Goal: Task Accomplishment & Management: Complete application form

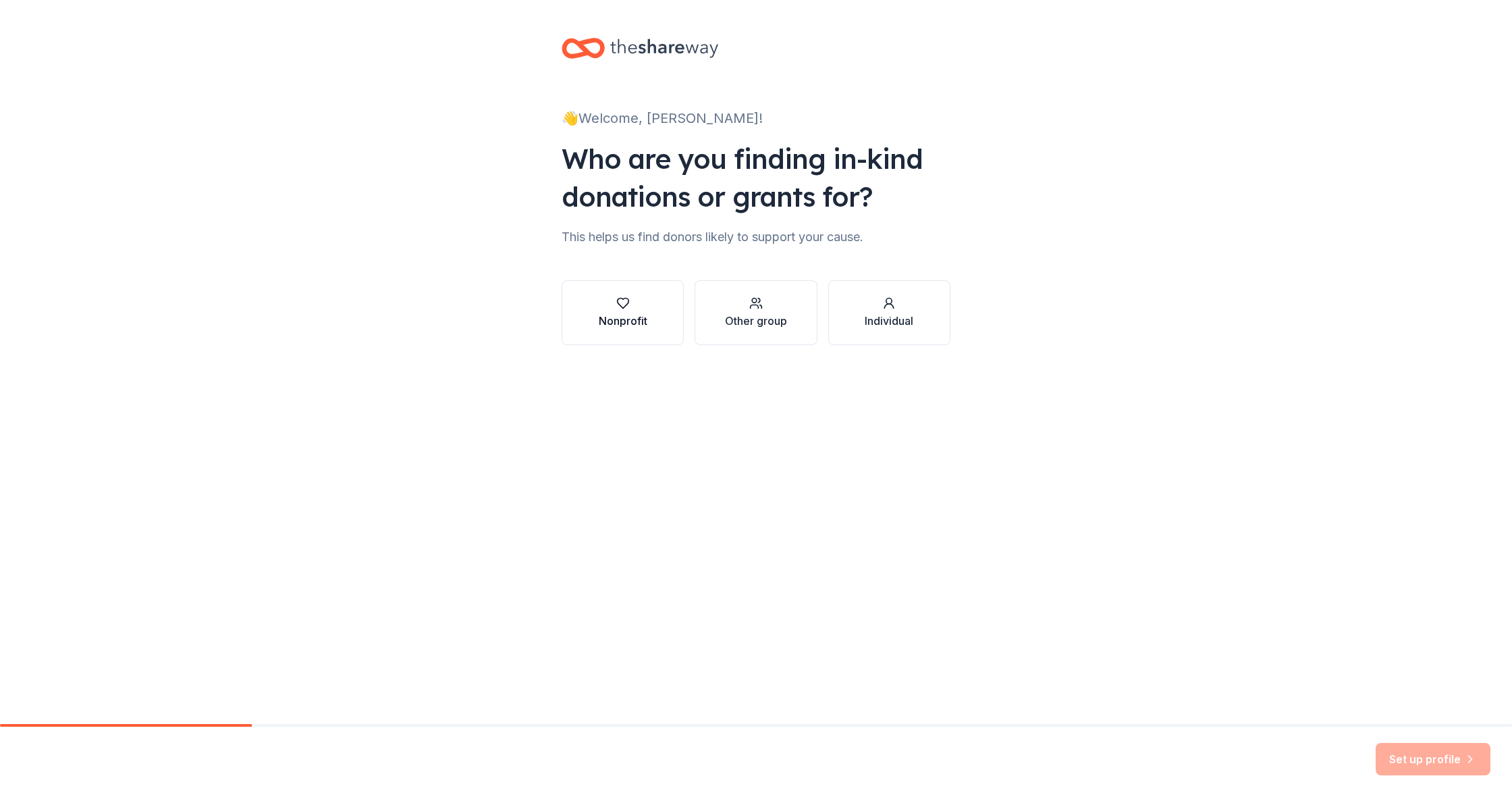
click at [653, 313] on button "Nonprofit" at bounding box center [623, 312] width 122 height 64
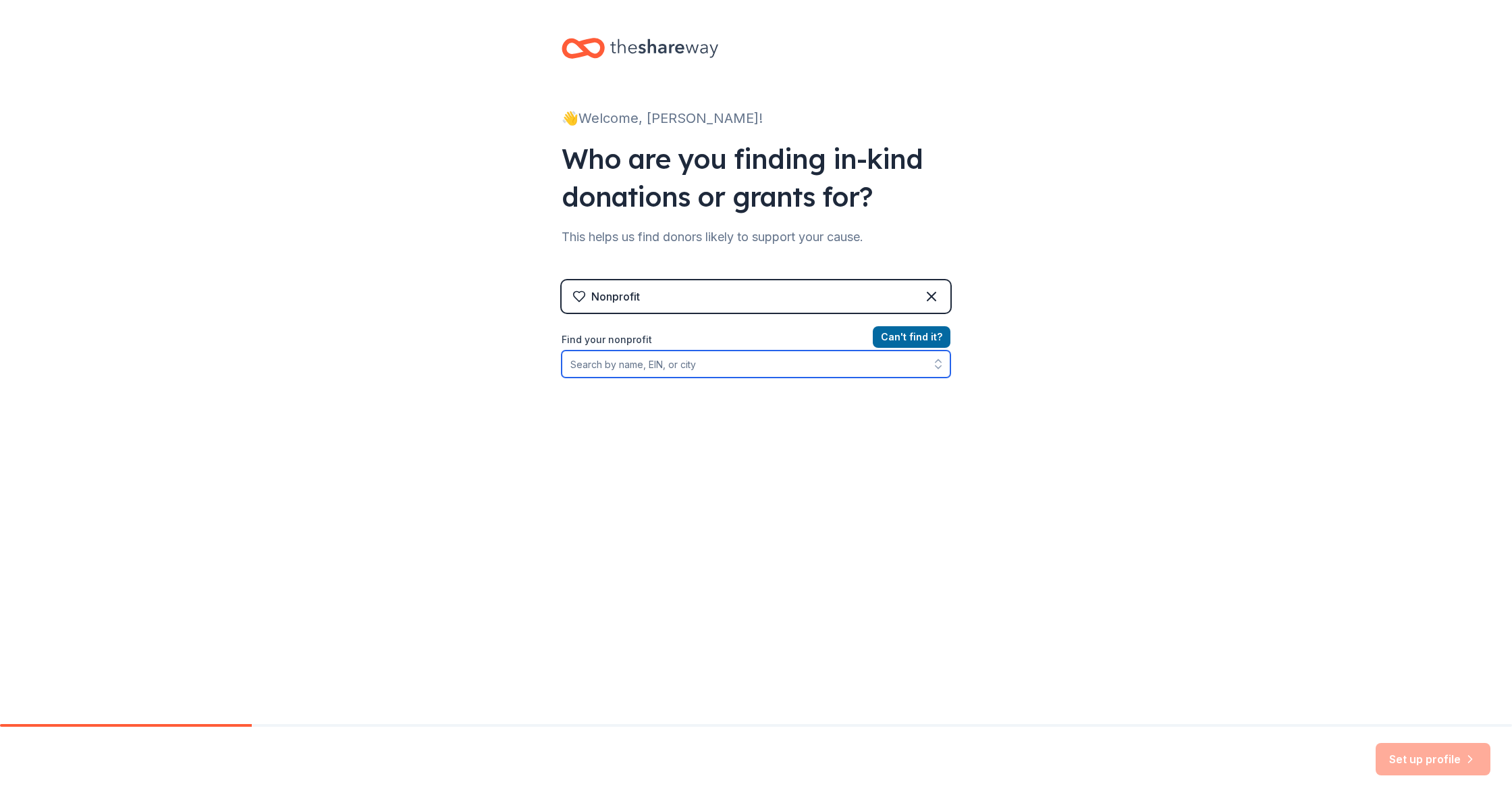
click at [674, 370] on input "Find your nonprofit" at bounding box center [756, 363] width 389 height 27
type input "High Forest Humane Society"
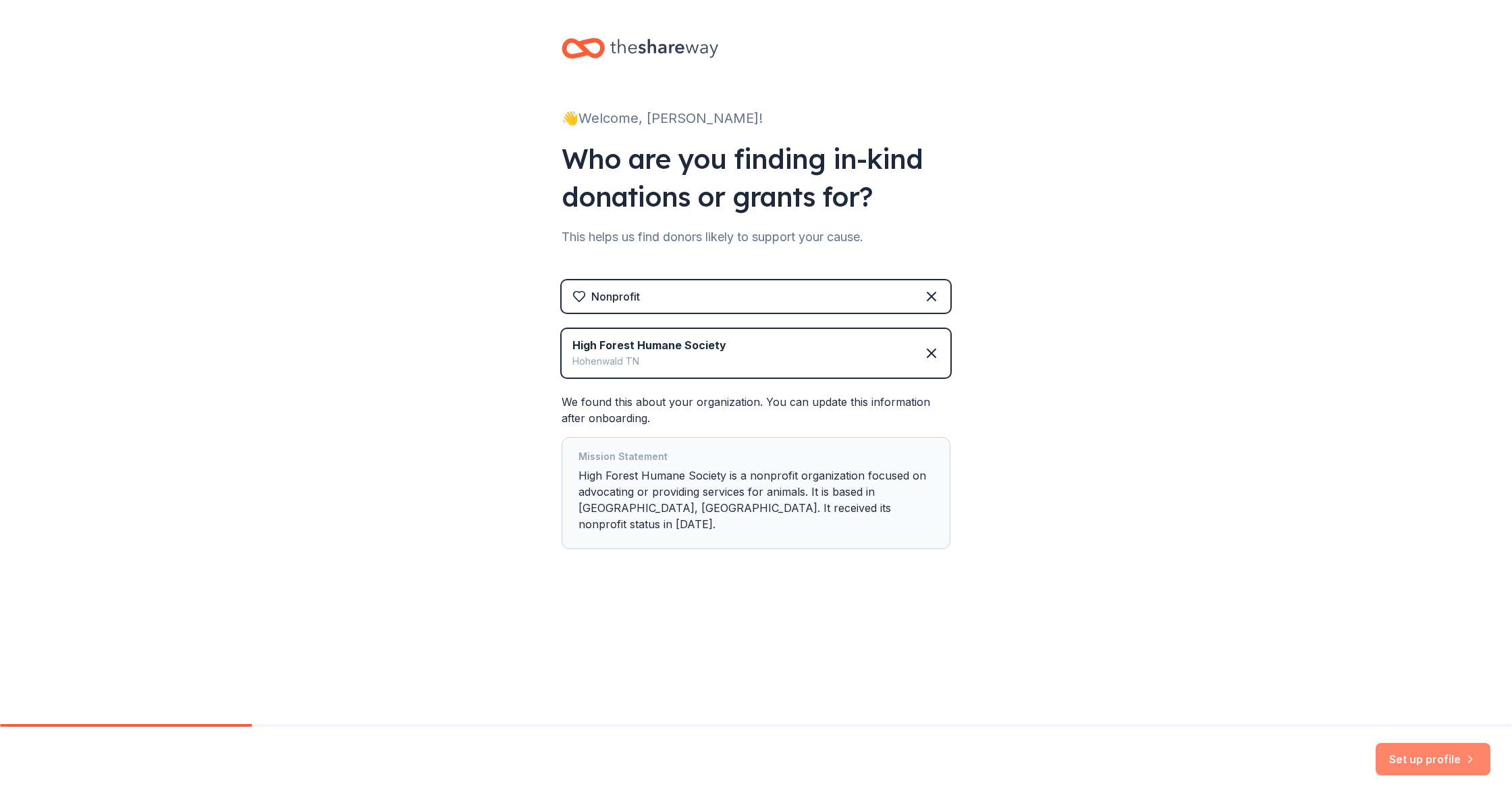
click at [1442, 762] on button "Set up profile" at bounding box center [1433, 758] width 115 height 32
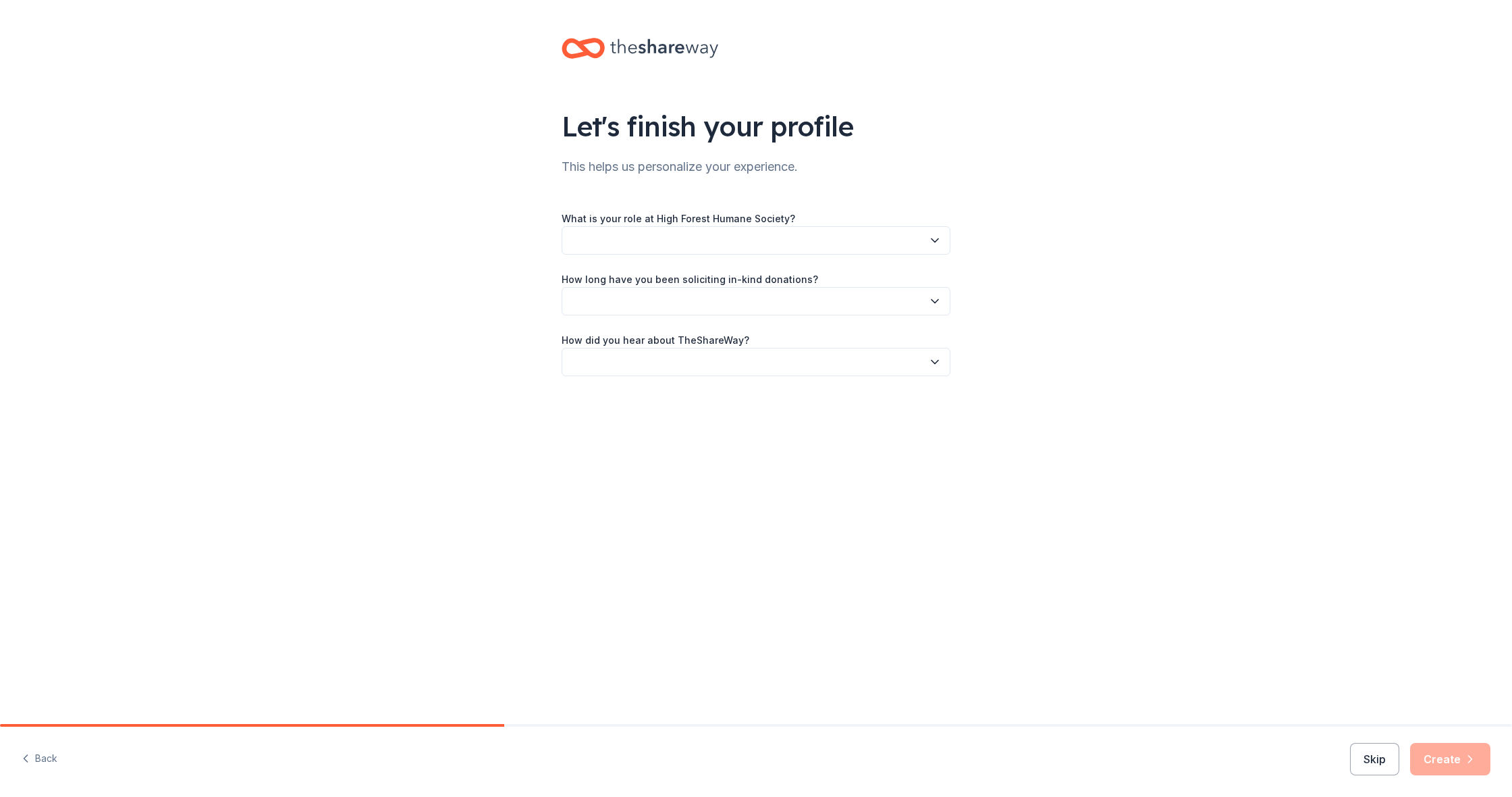
click at [937, 241] on icon "button" at bounding box center [935, 240] width 13 height 13
click at [641, 358] on div "Event Coordinator/Planner" at bounding box center [634, 358] width 118 height 17
click at [672, 303] on button "button" at bounding box center [756, 301] width 389 height 28
click at [619, 337] on div "This is my first time!" at bounding box center [619, 338] width 86 height 17
click at [642, 365] on button "button" at bounding box center [756, 362] width 389 height 28
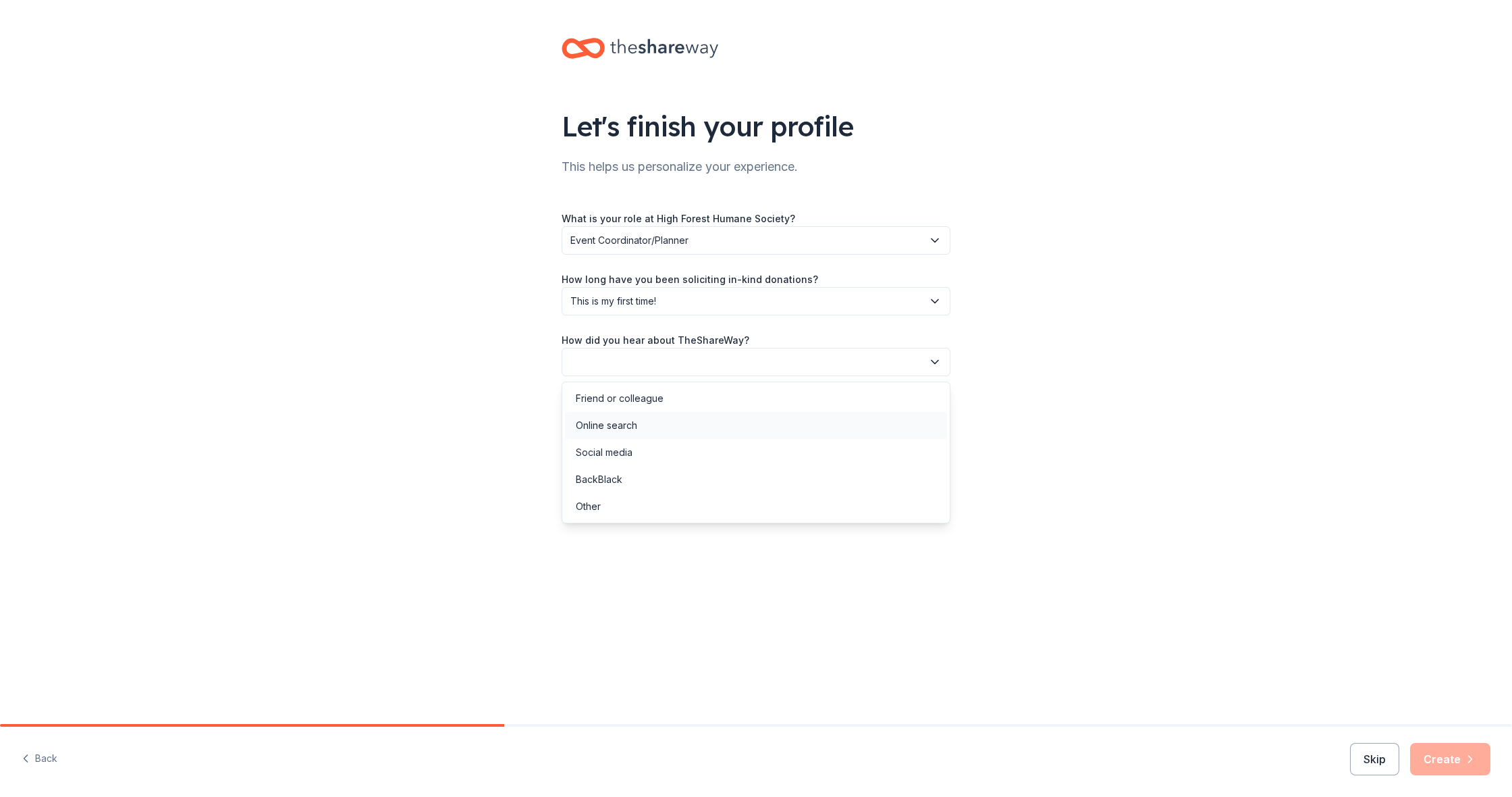
click at [598, 426] on div "Online search" at bounding box center [606, 425] width 61 height 17
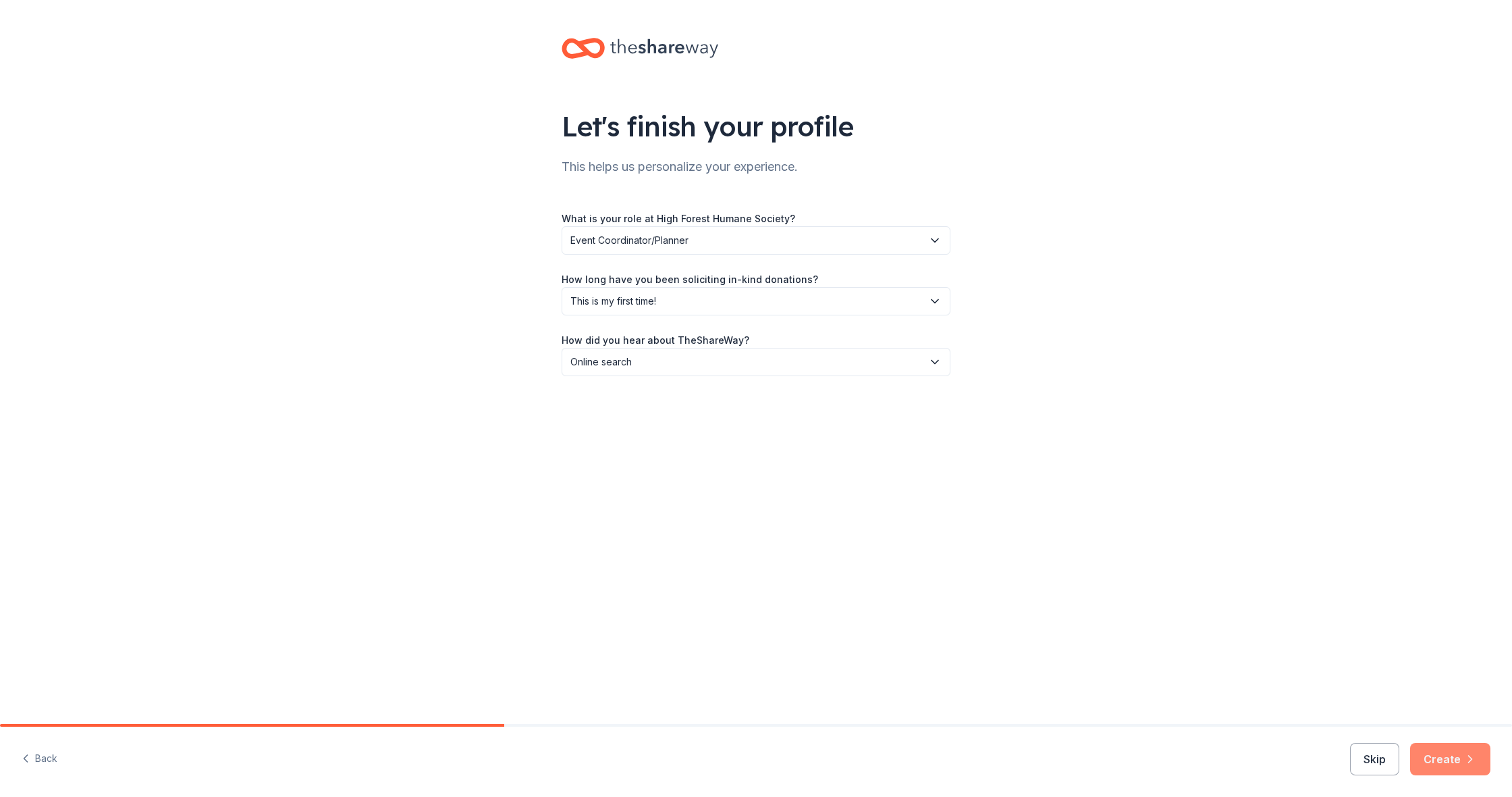
click at [1429, 759] on button "Create" at bounding box center [1450, 758] width 80 height 32
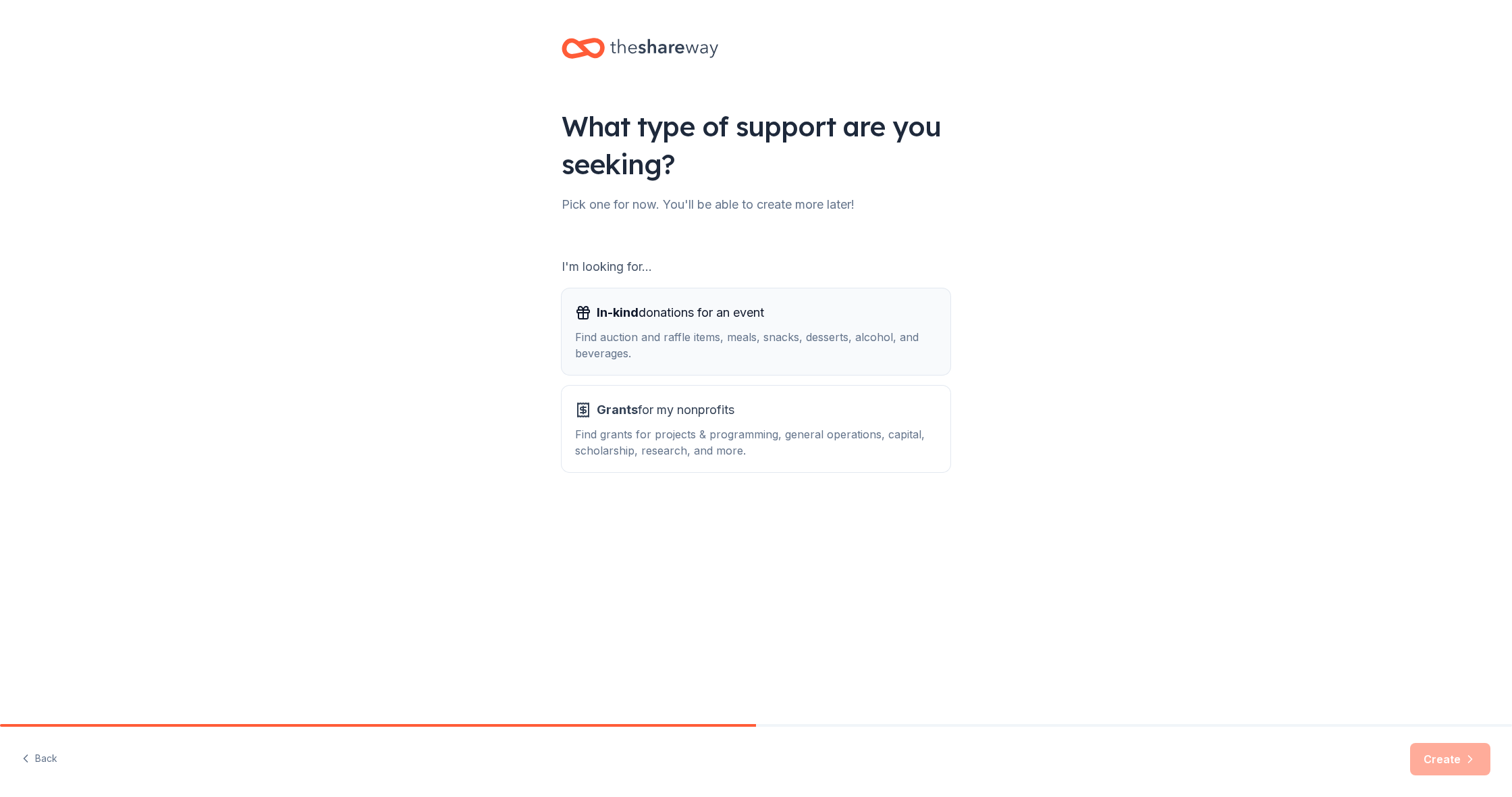
click at [786, 323] on div "In-kind donations for an event" at bounding box center [756, 312] width 362 height 21
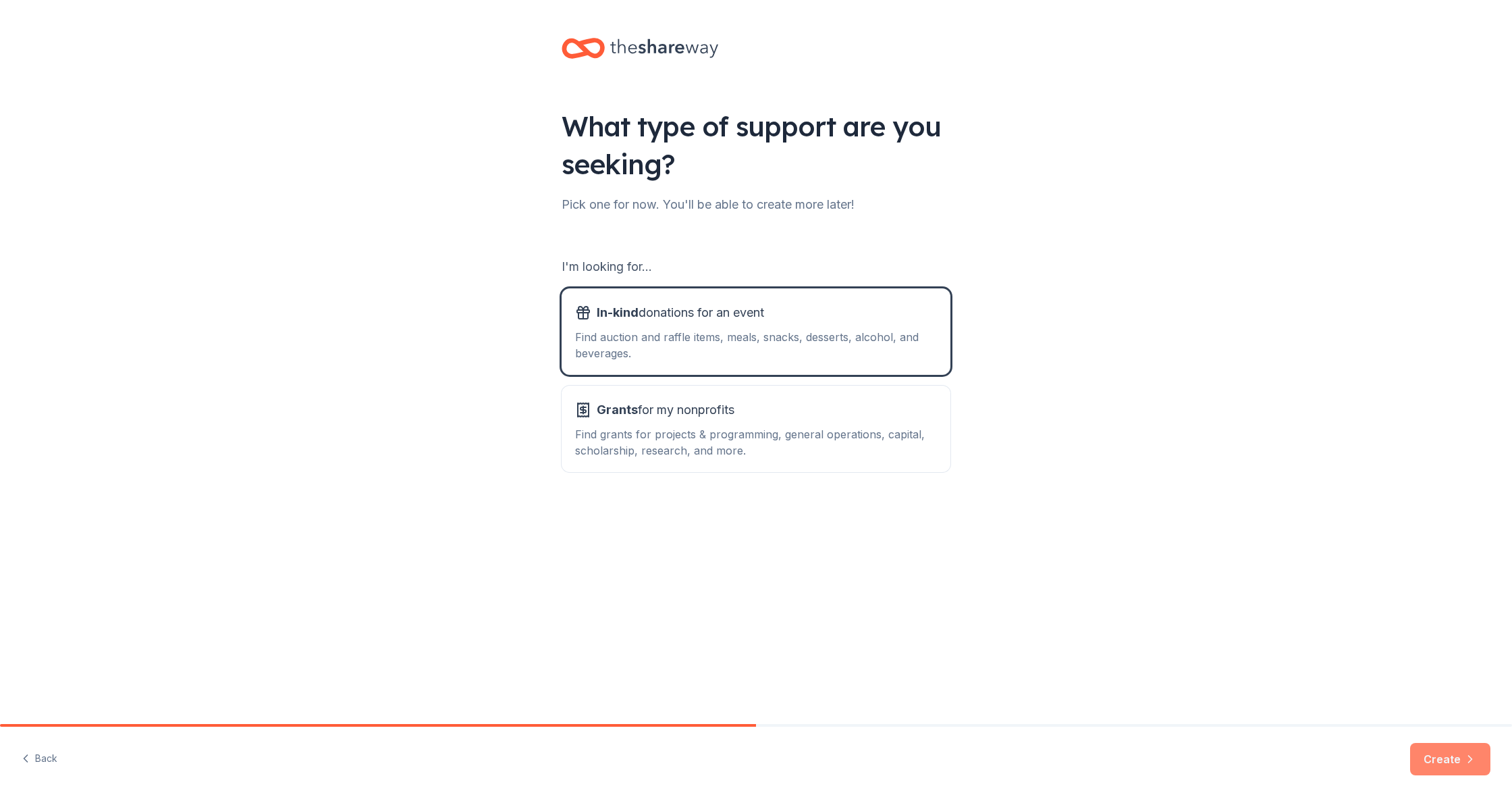
click at [1472, 768] on button "Create" at bounding box center [1450, 758] width 80 height 32
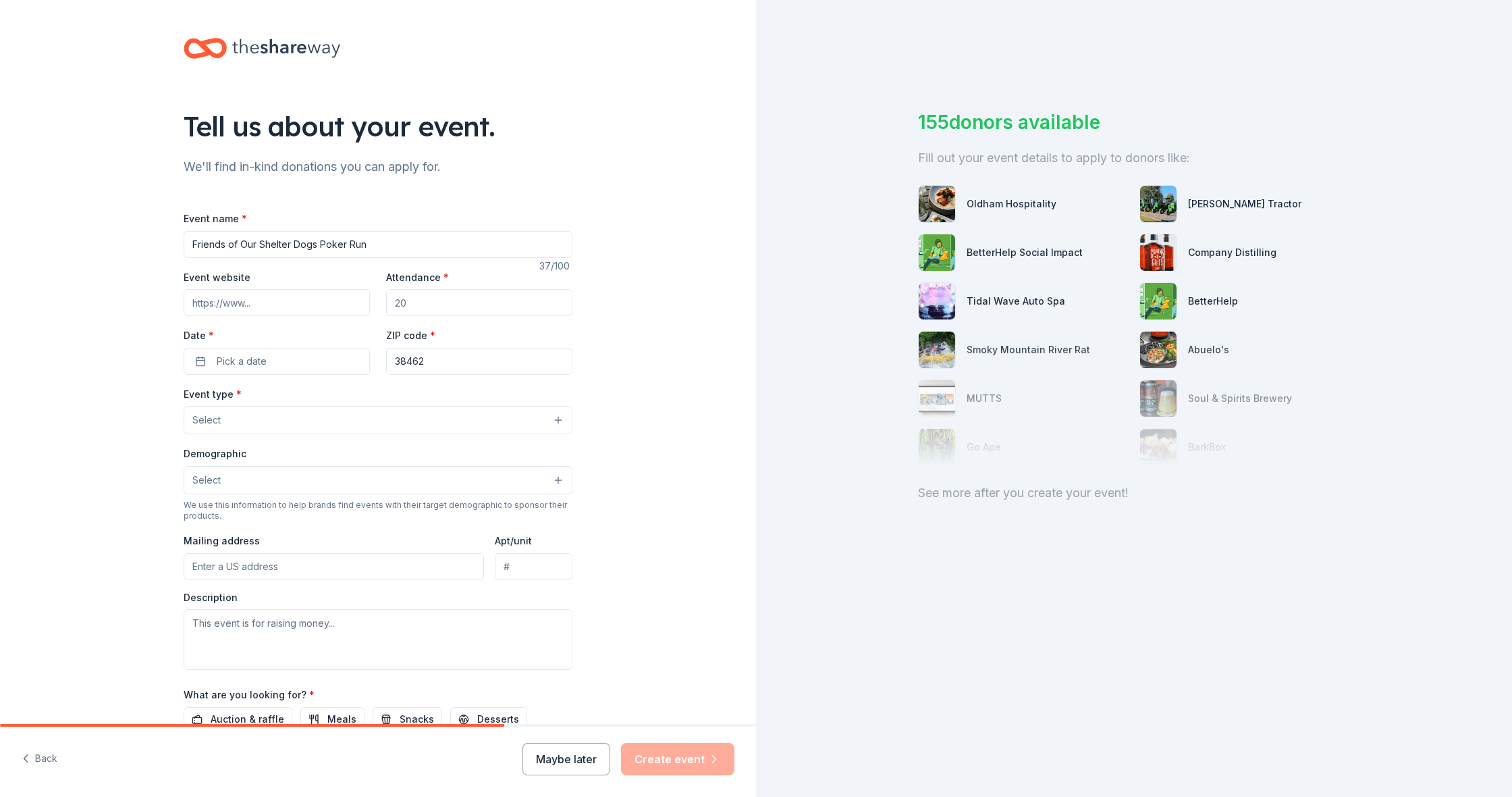
type input "Friends of Our Shelter Dogs Poker Run"
click at [450, 306] on input "Attendance *" at bounding box center [480, 302] width 187 height 27
type input "100"
click at [265, 350] on button "Pick a date" at bounding box center [277, 361] width 187 height 27
click at [357, 396] on button "Go to next month" at bounding box center [349, 396] width 19 height 19
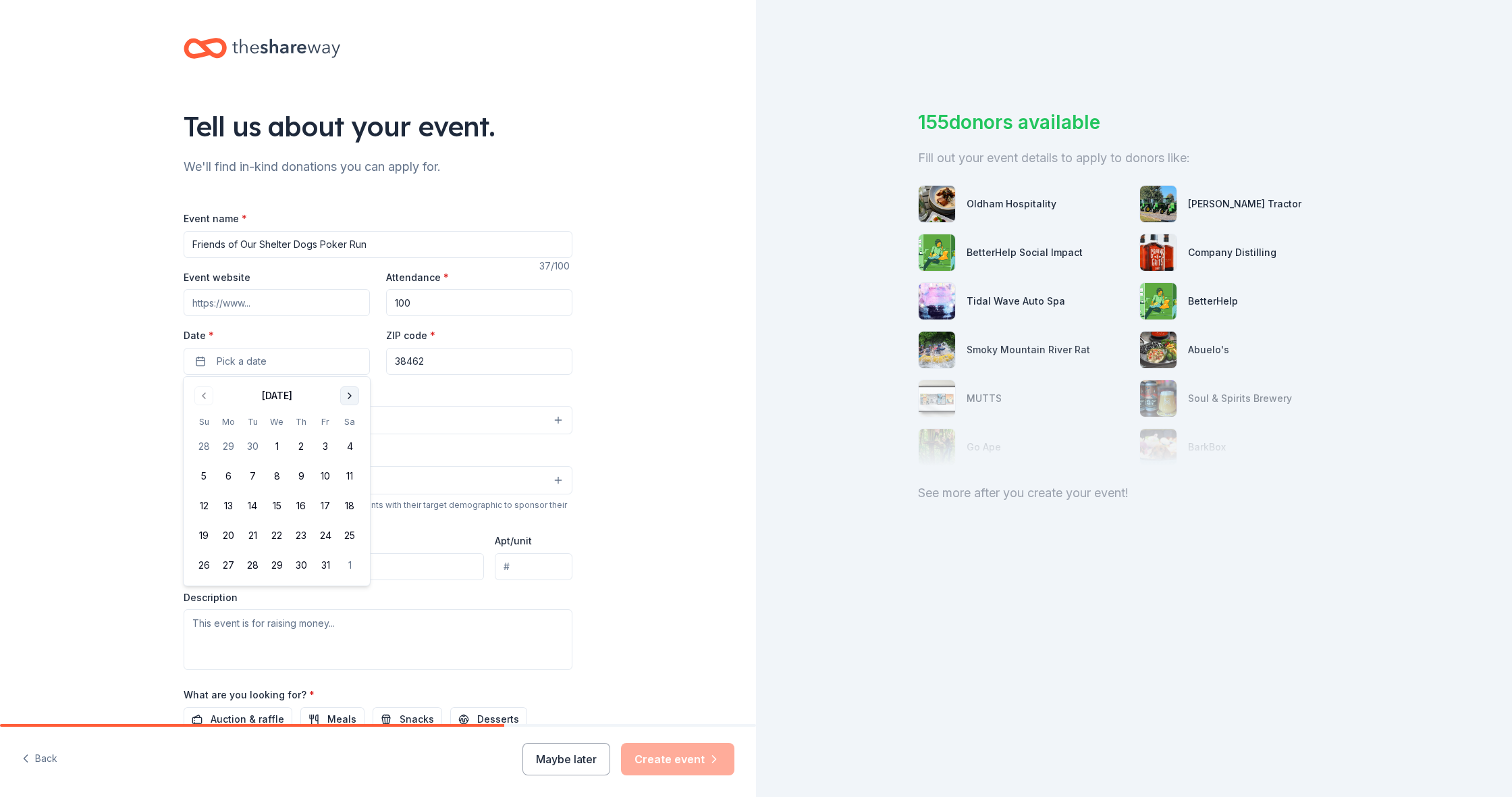
click at [357, 396] on button "Go to next month" at bounding box center [349, 396] width 19 height 19
click at [353, 477] on button "8" at bounding box center [349, 476] width 24 height 24
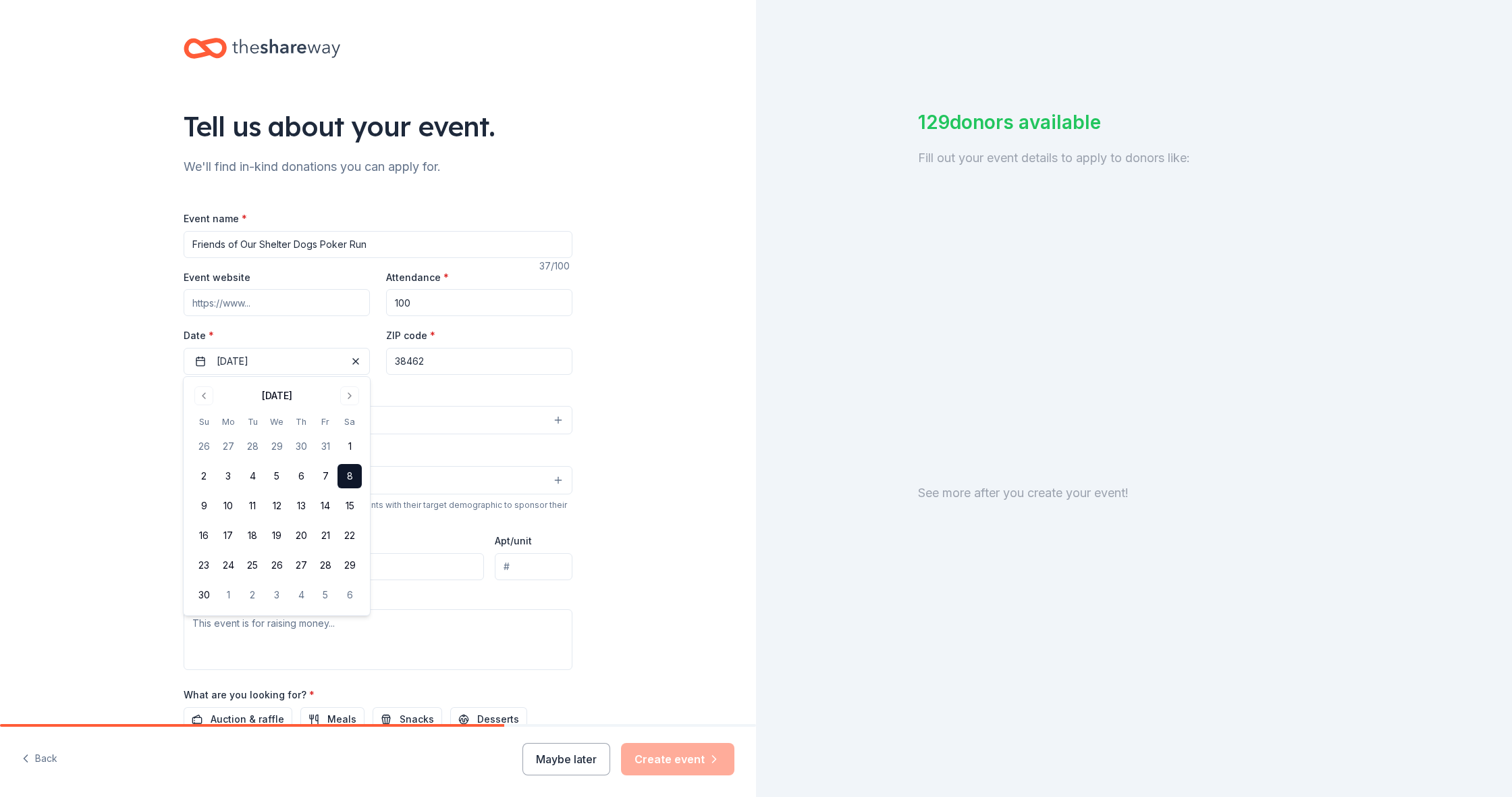
click at [665, 355] on div "Tell us about your event. We'll find in-kind donations you can apply for. Event…" at bounding box center [378, 449] width 756 height 899
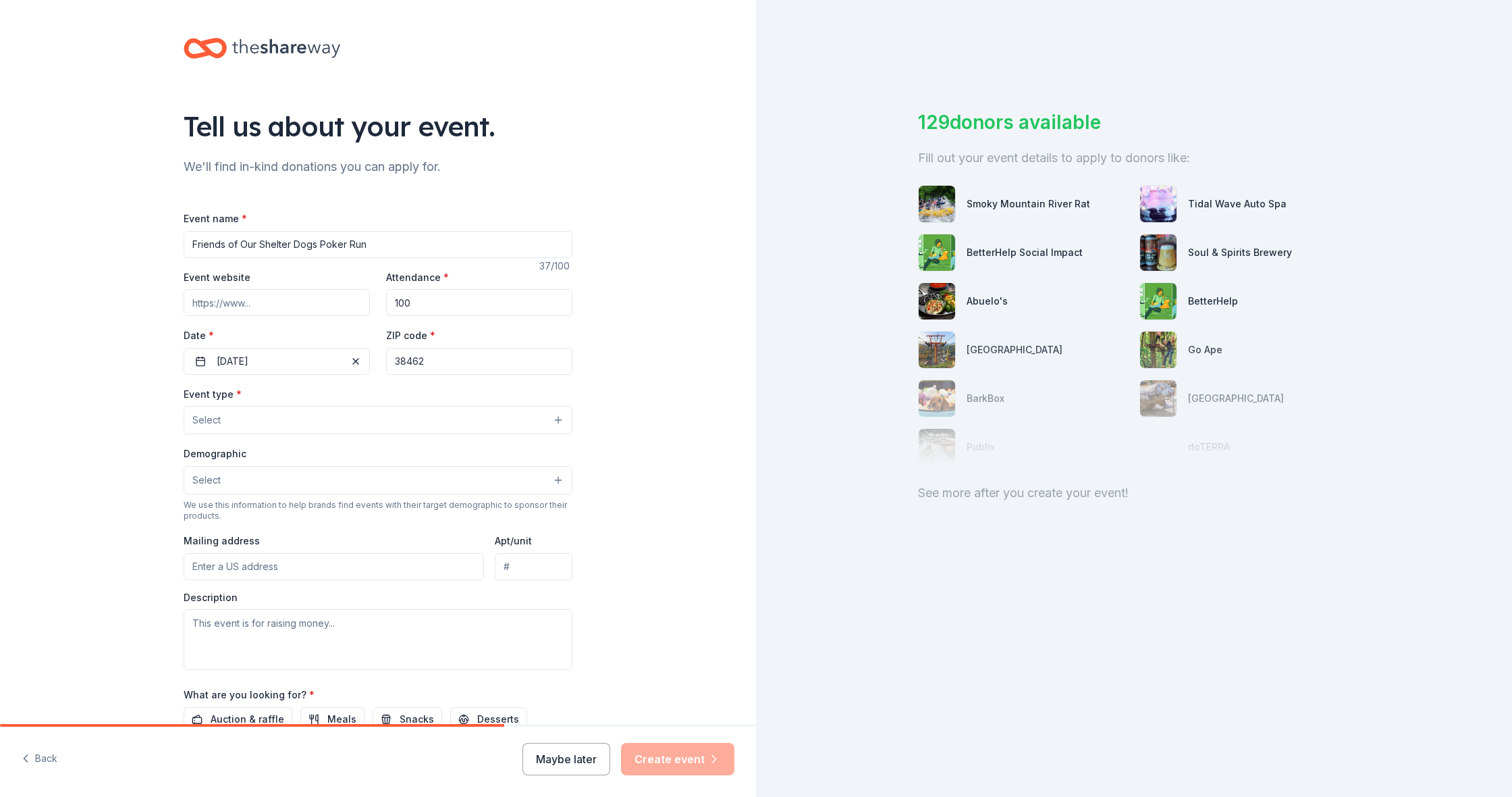
click at [286, 412] on button "Select" at bounding box center [377, 420] width 389 height 28
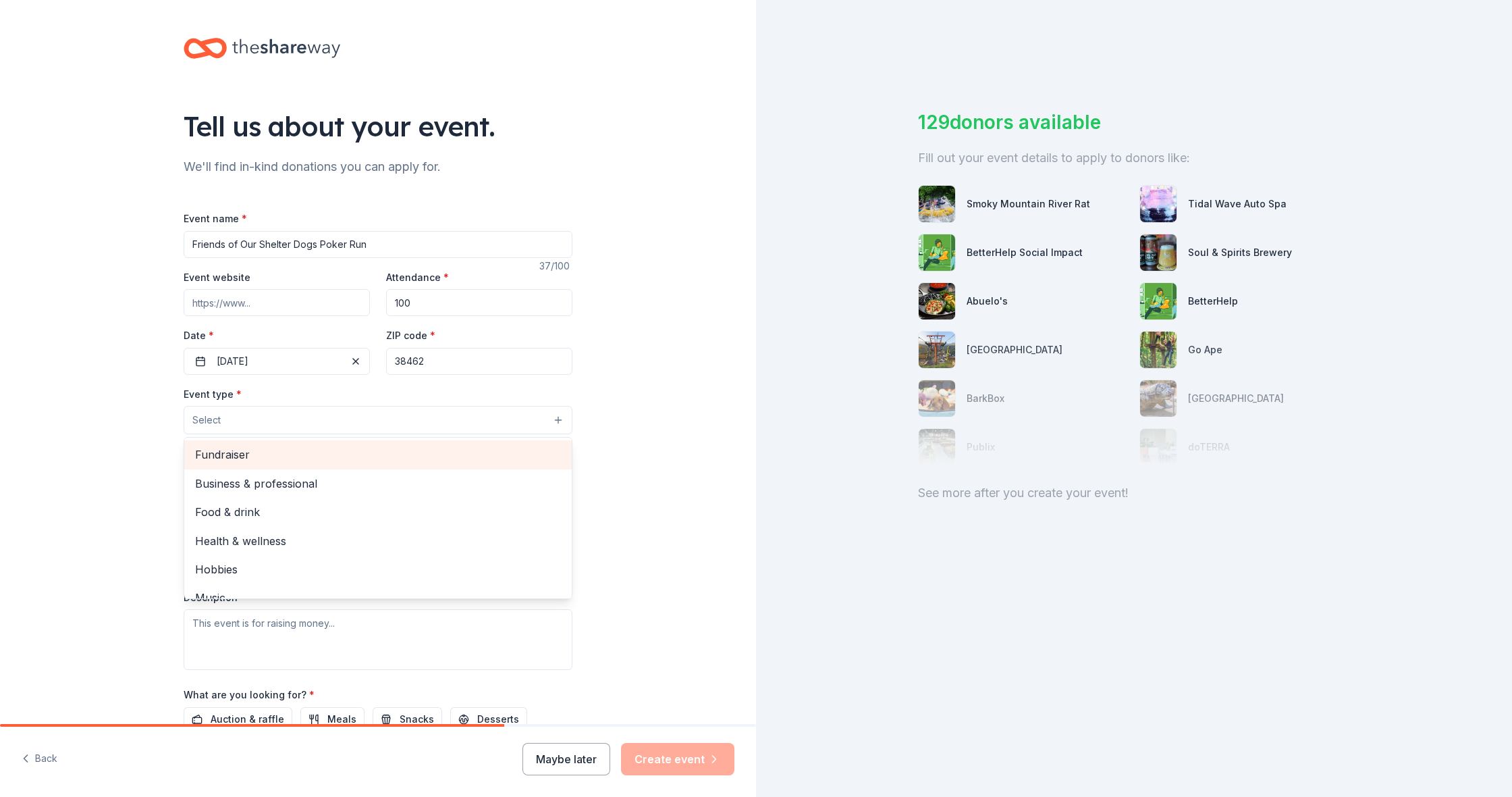
click at [228, 454] on span "Fundraiser" at bounding box center [377, 454] width 366 height 17
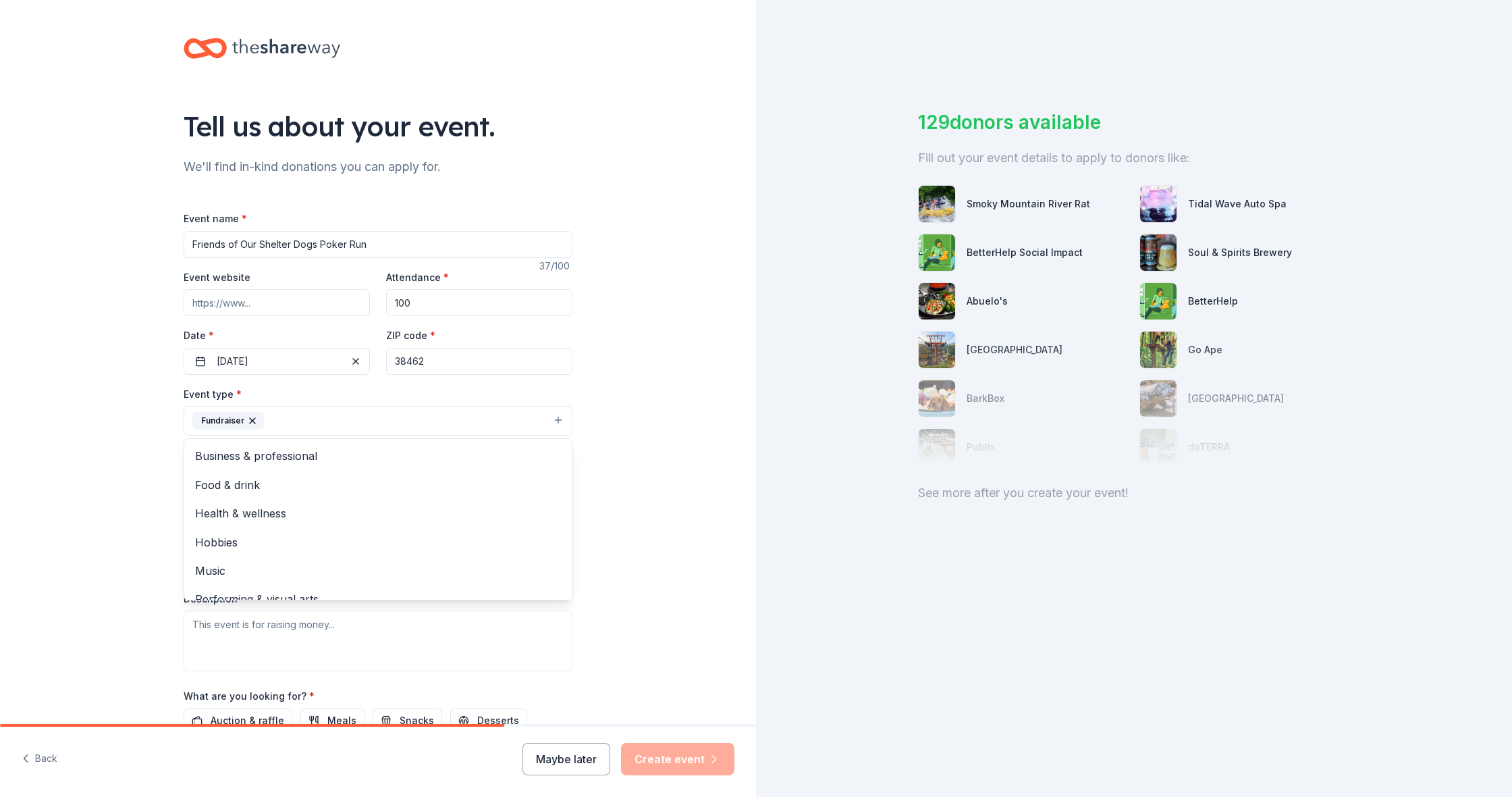
scroll to position [15, 0]
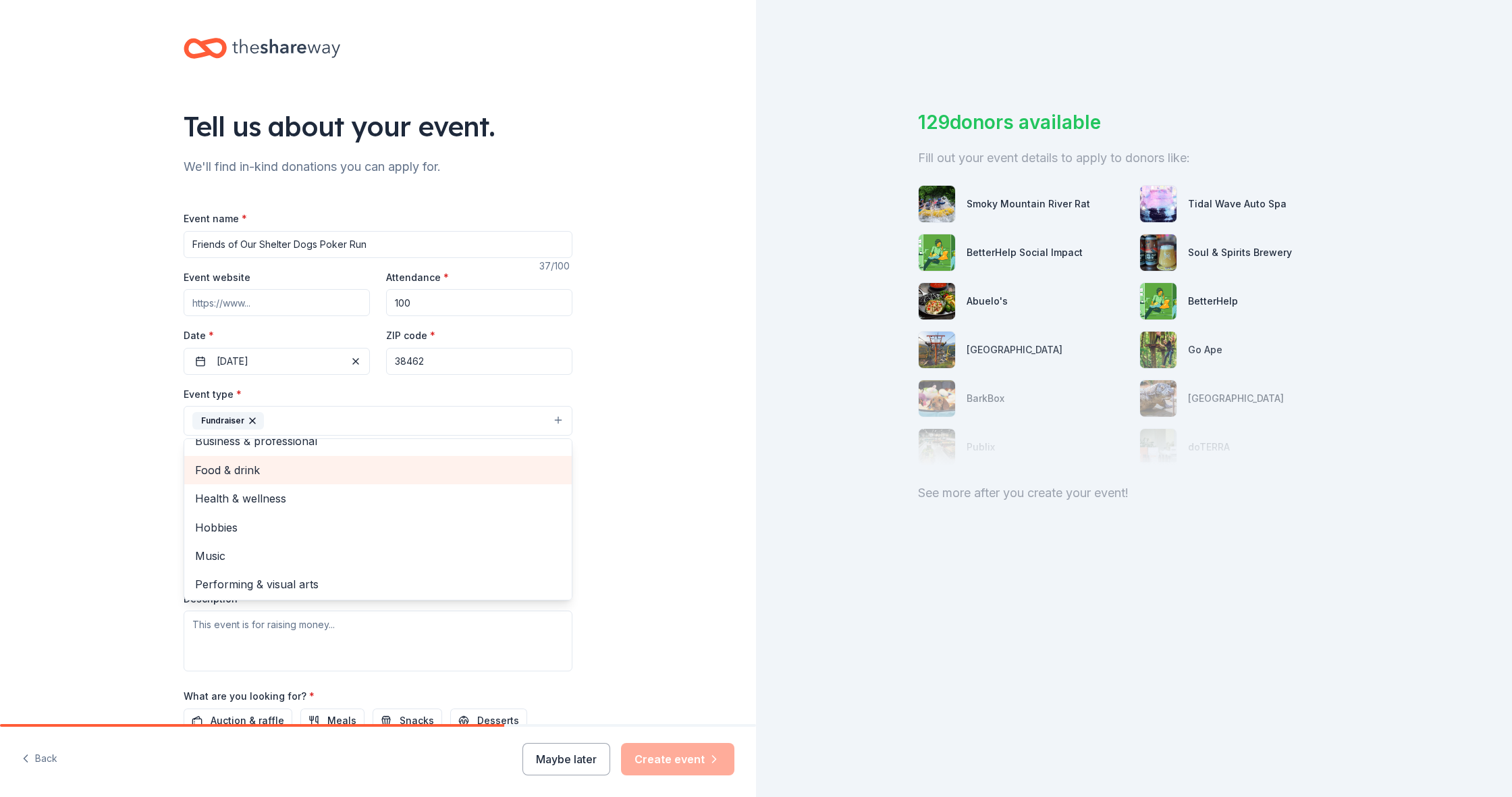
drag, startPoint x: 487, startPoint y: 519, endPoint x: 462, endPoint y: 467, distance: 57.7
click at [462, 467] on div "Business & professional Food & drink Health & wellness Hobbies Music Performing…" at bounding box center [377, 519] width 389 height 162
click at [462, 467] on span "Food & drink" at bounding box center [377, 469] width 366 height 17
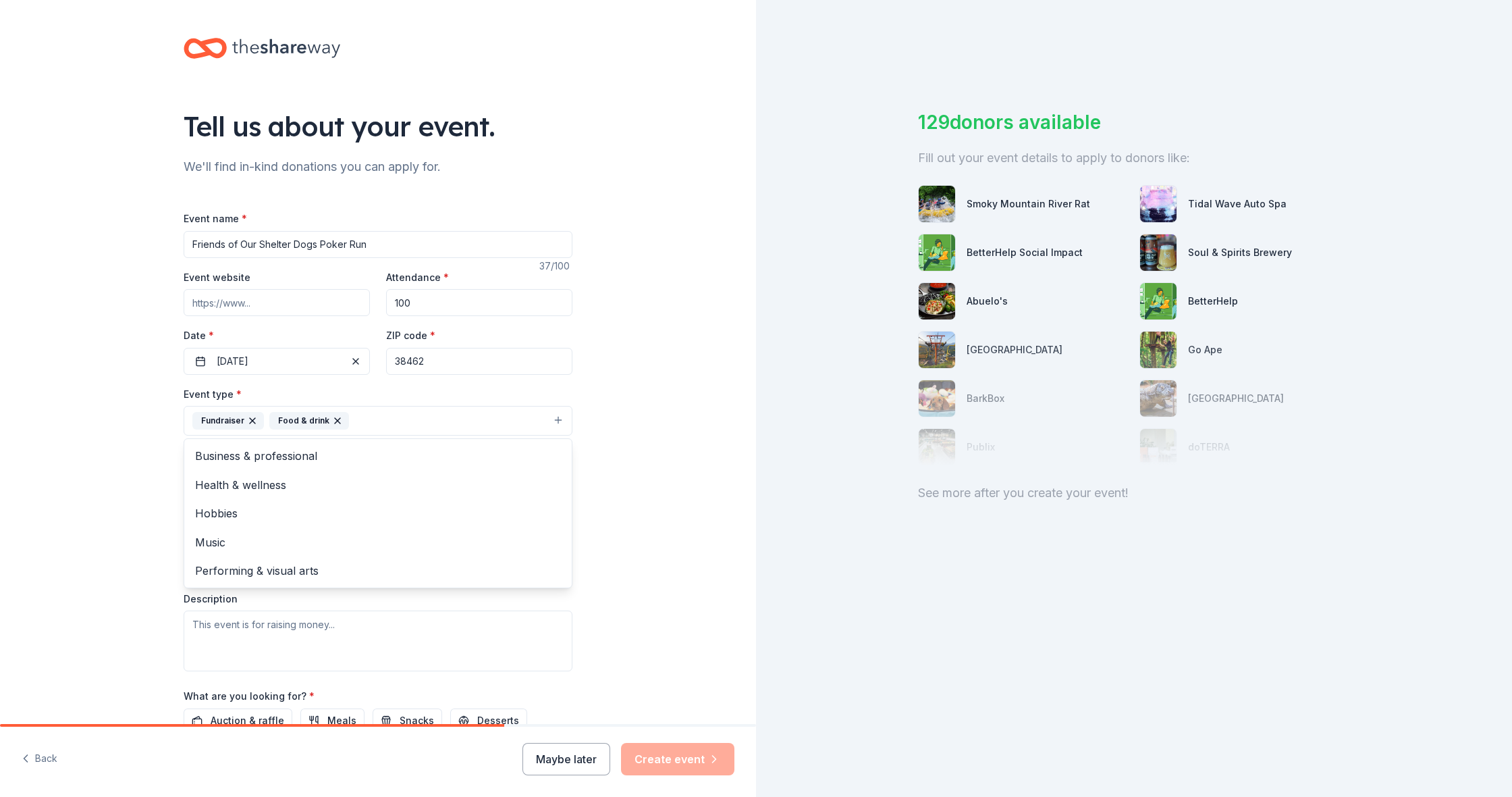
click at [687, 429] on div "Tell us about your event. We'll find in-kind donations you can apply for. Event…" at bounding box center [378, 450] width 756 height 900
click at [295, 473] on button "Select" at bounding box center [377, 482] width 389 height 28
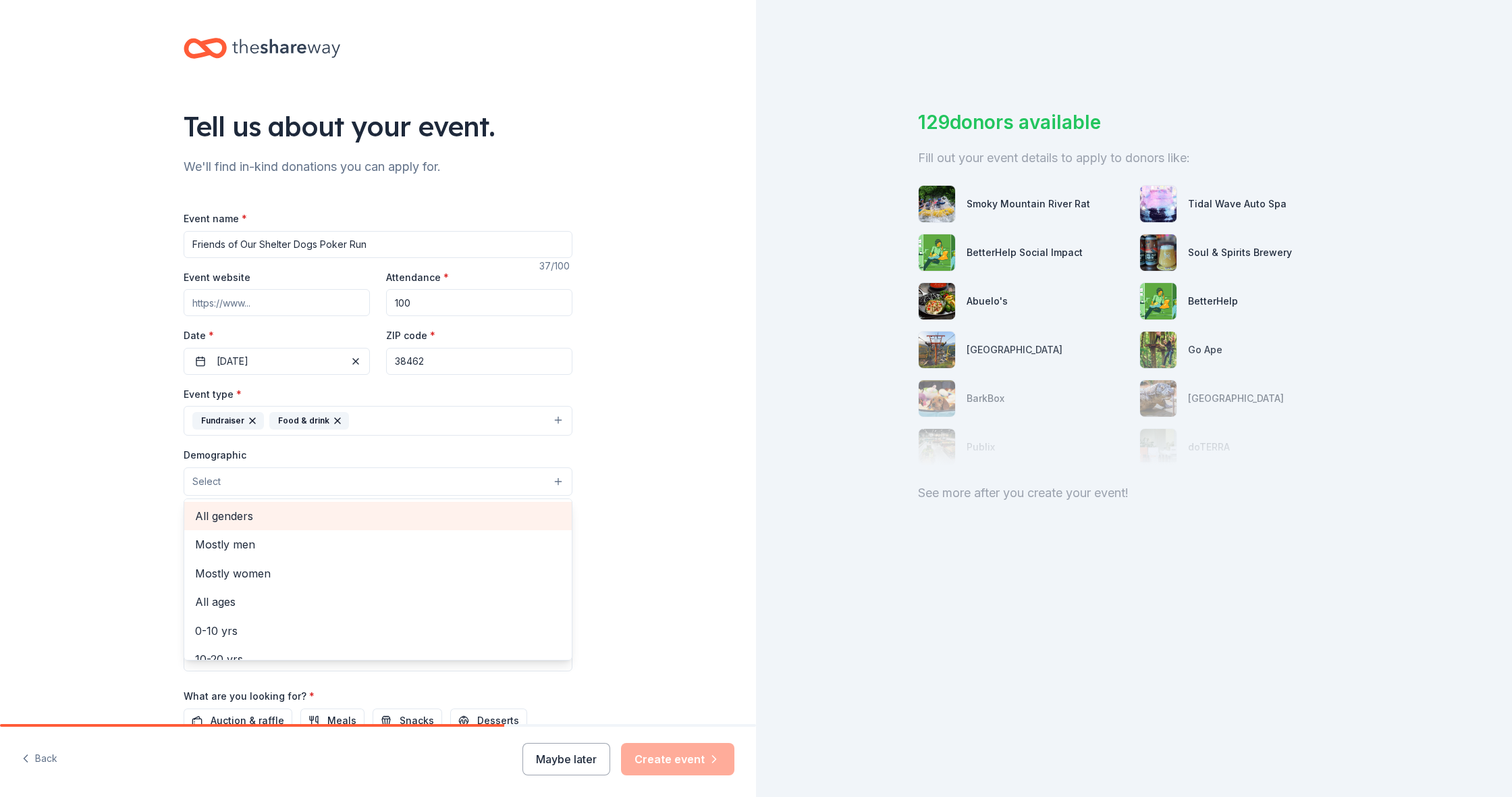
click at [224, 507] on span "All genders" at bounding box center [377, 515] width 366 height 17
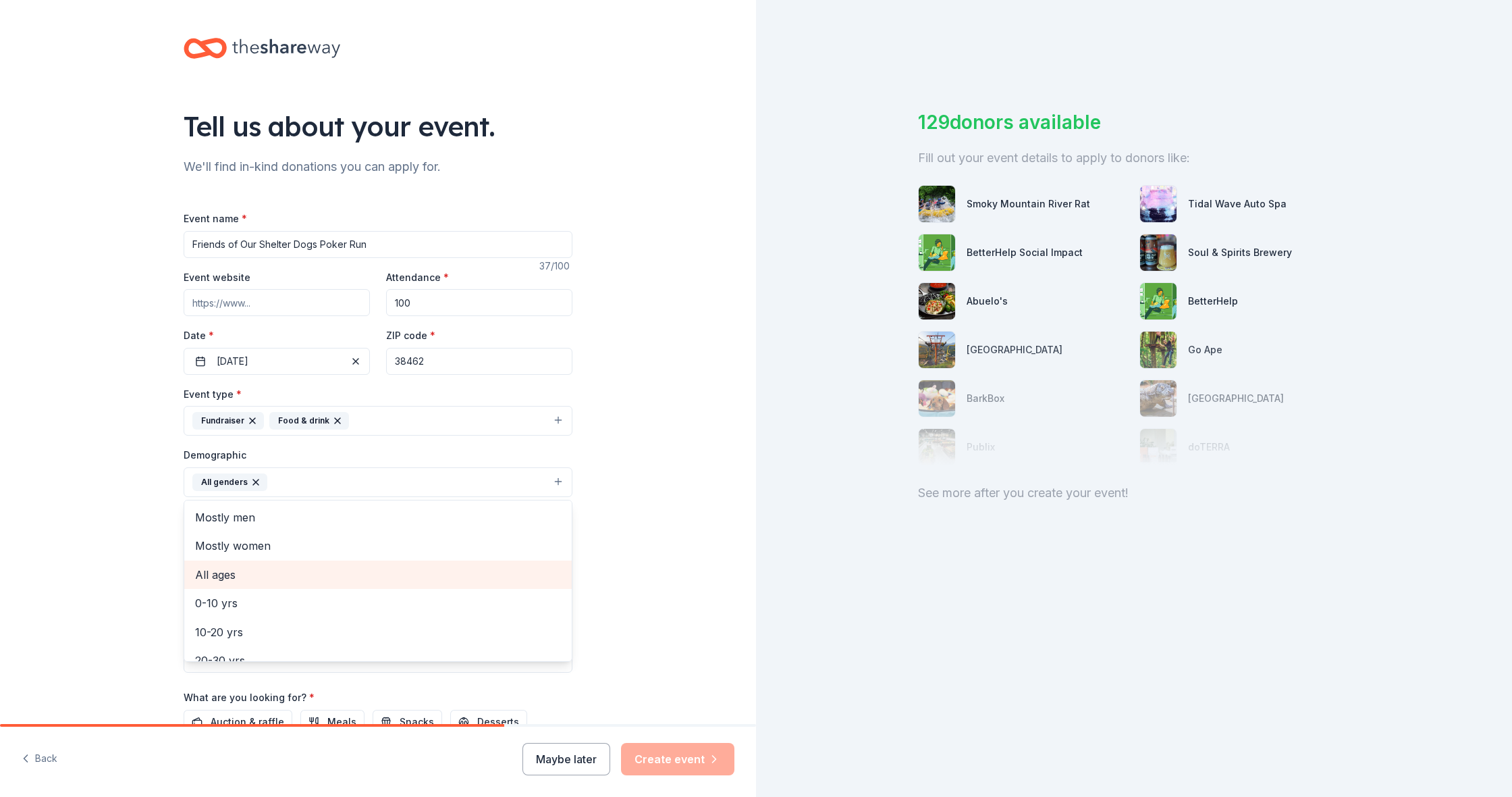
click at [269, 572] on span "All ages" at bounding box center [377, 574] width 366 height 17
click at [636, 545] on div "Tell us about your event. We'll find in-kind donations you can apply for. Event…" at bounding box center [378, 451] width 756 height 902
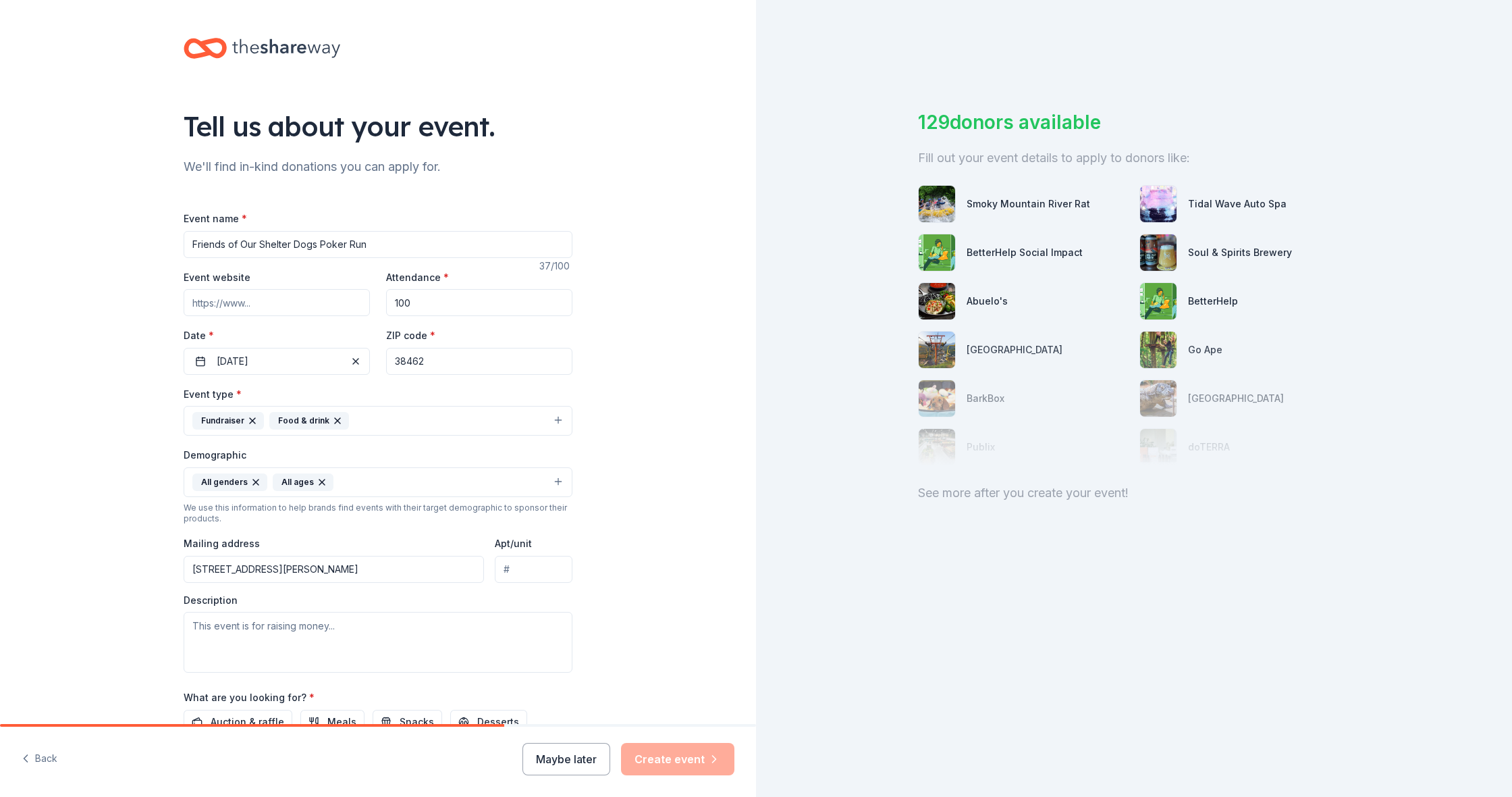
type input "173 Patton Road, Hohenwald, TN, 38462"
click at [331, 645] on textarea at bounding box center [377, 643] width 389 height 61
click at [670, 625] on div "Tell us about your event. We'll find in-kind donations you can apply for. Event…" at bounding box center [378, 451] width 756 height 902
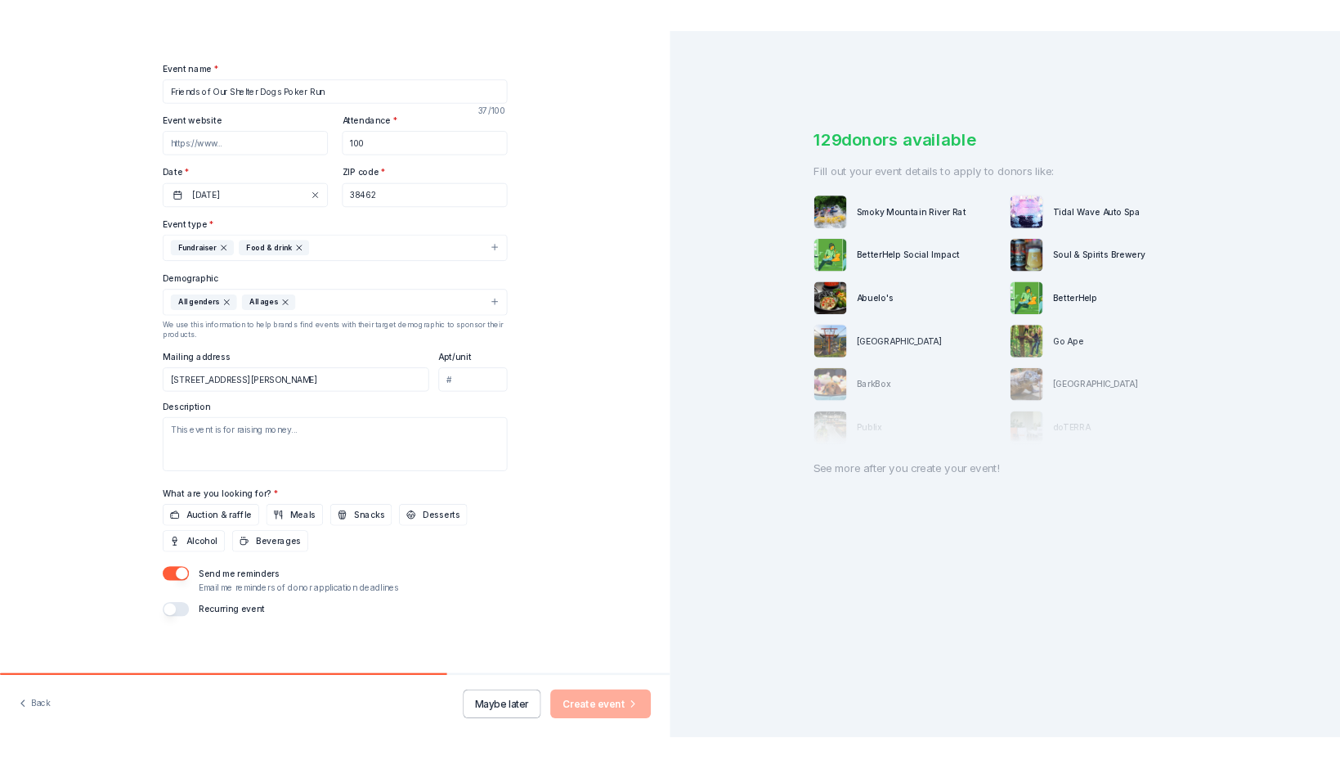
scroll to position [211, 0]
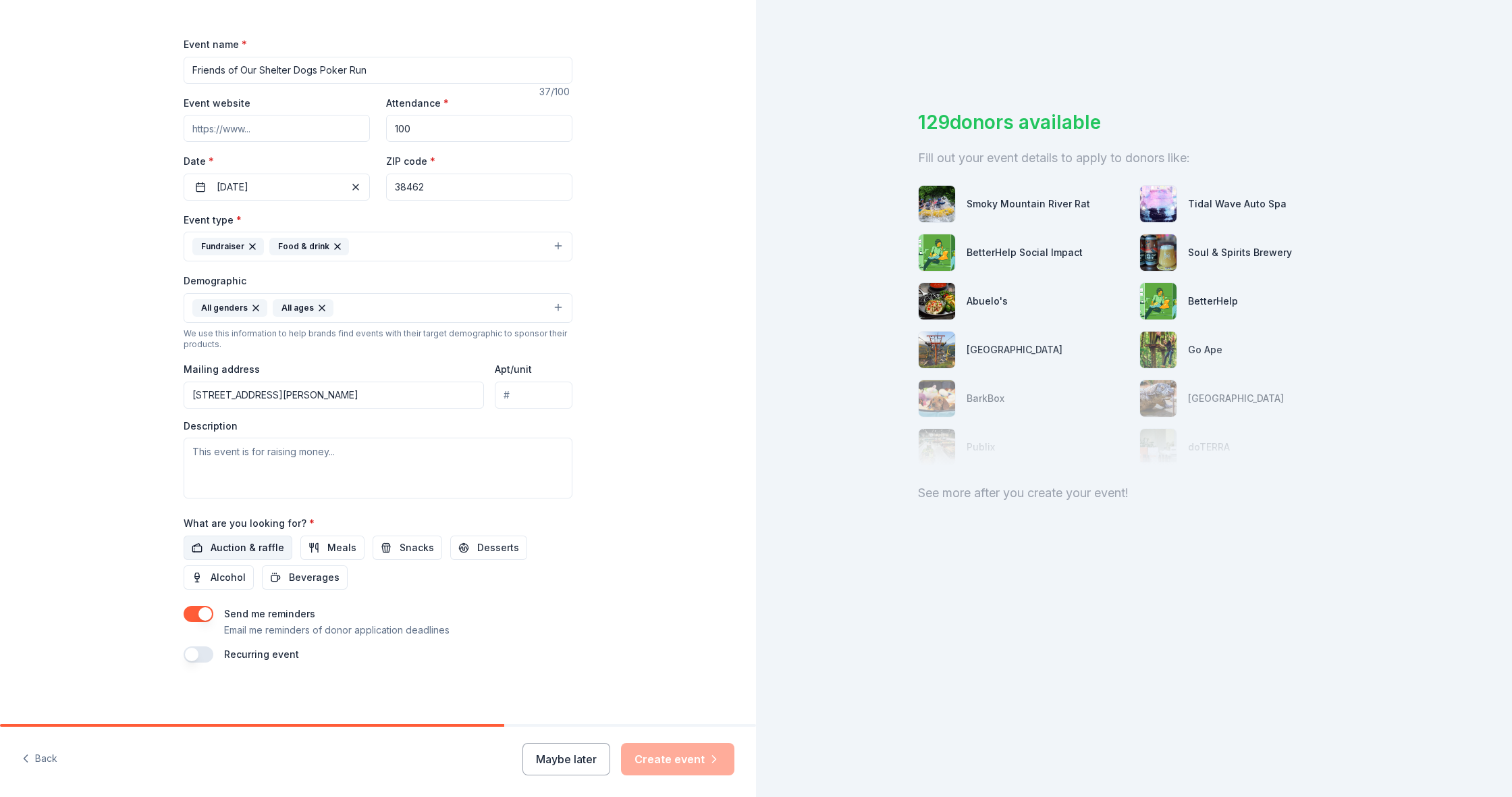
click at [268, 543] on span "Auction & raffle" at bounding box center [247, 548] width 73 height 17
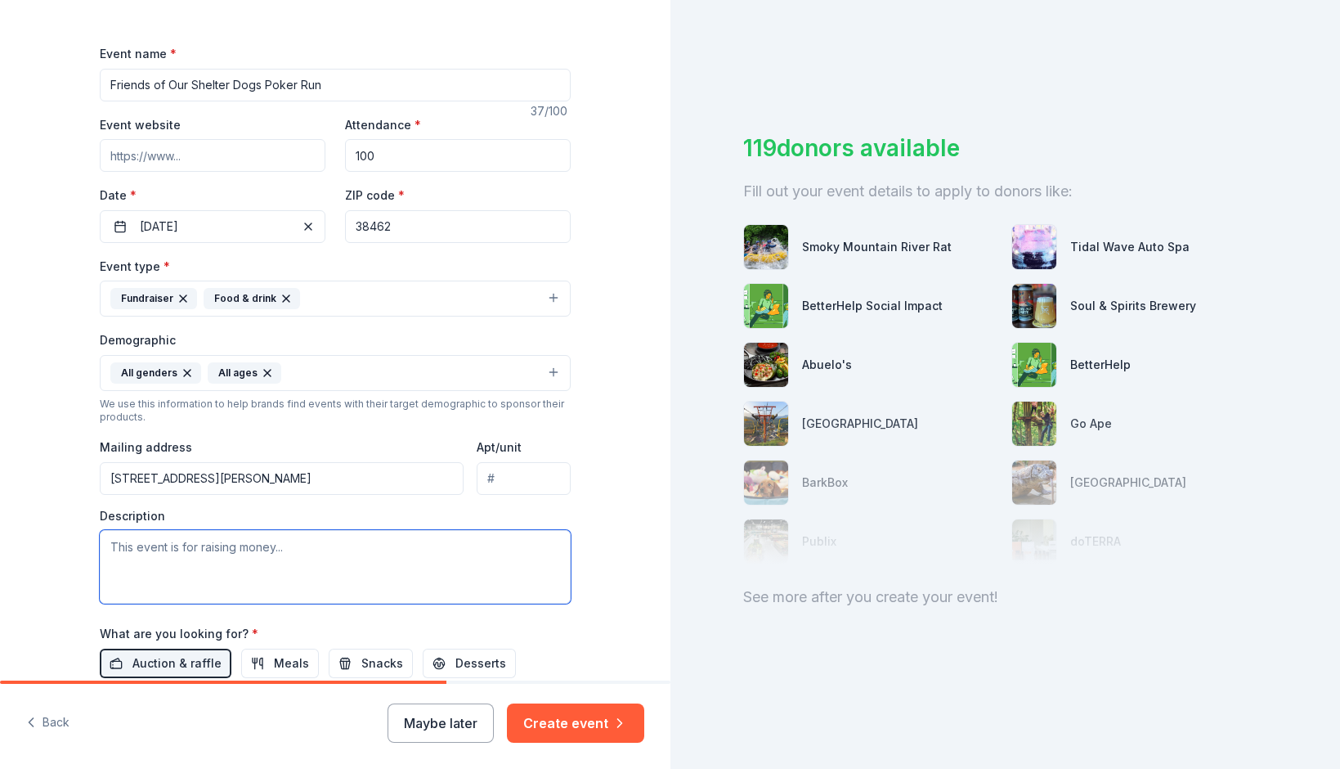
click at [156, 542] on textarea at bounding box center [335, 567] width 471 height 74
paste textarea "High Forest Humane Society will be hosting a poker run fundraiser on November 8…"
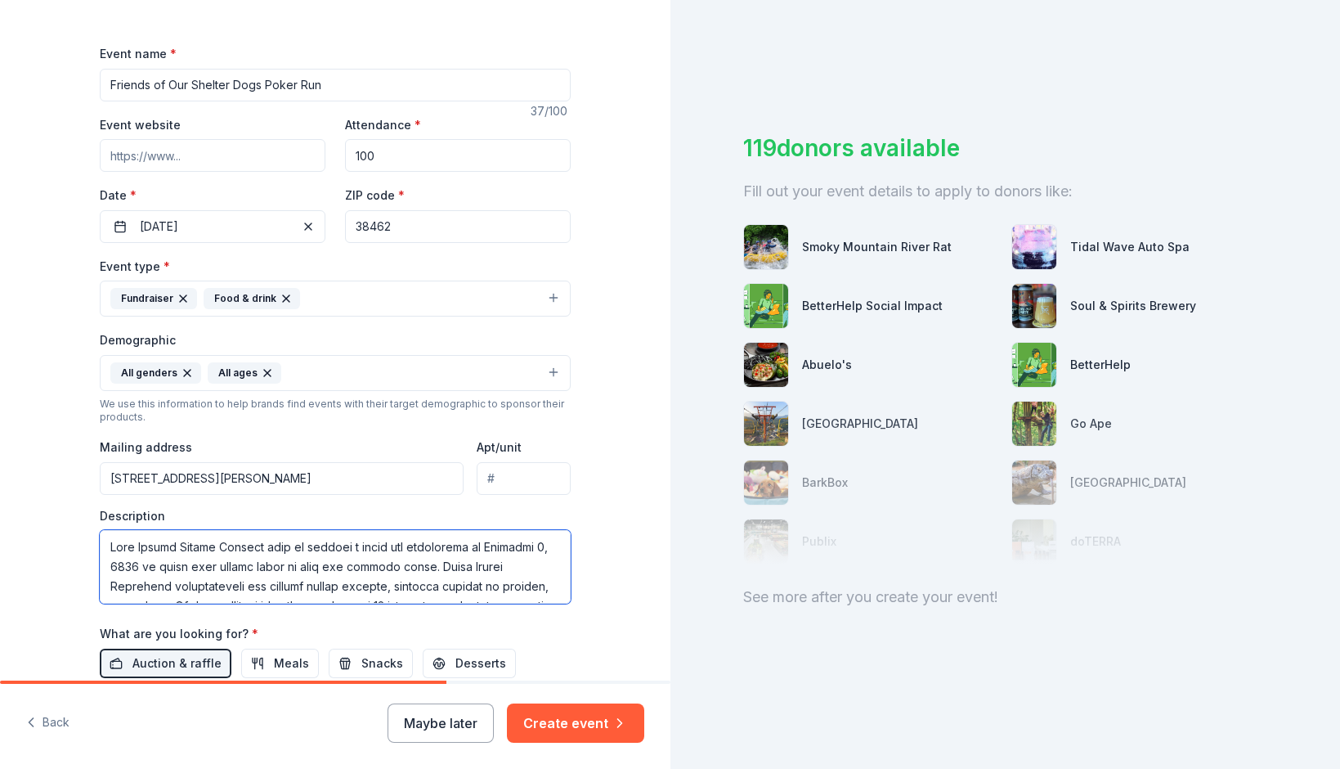
scroll to position [235, 0]
type textarea "High Forest Humane Society will be hosting a poker run fundraiser on November 8…"
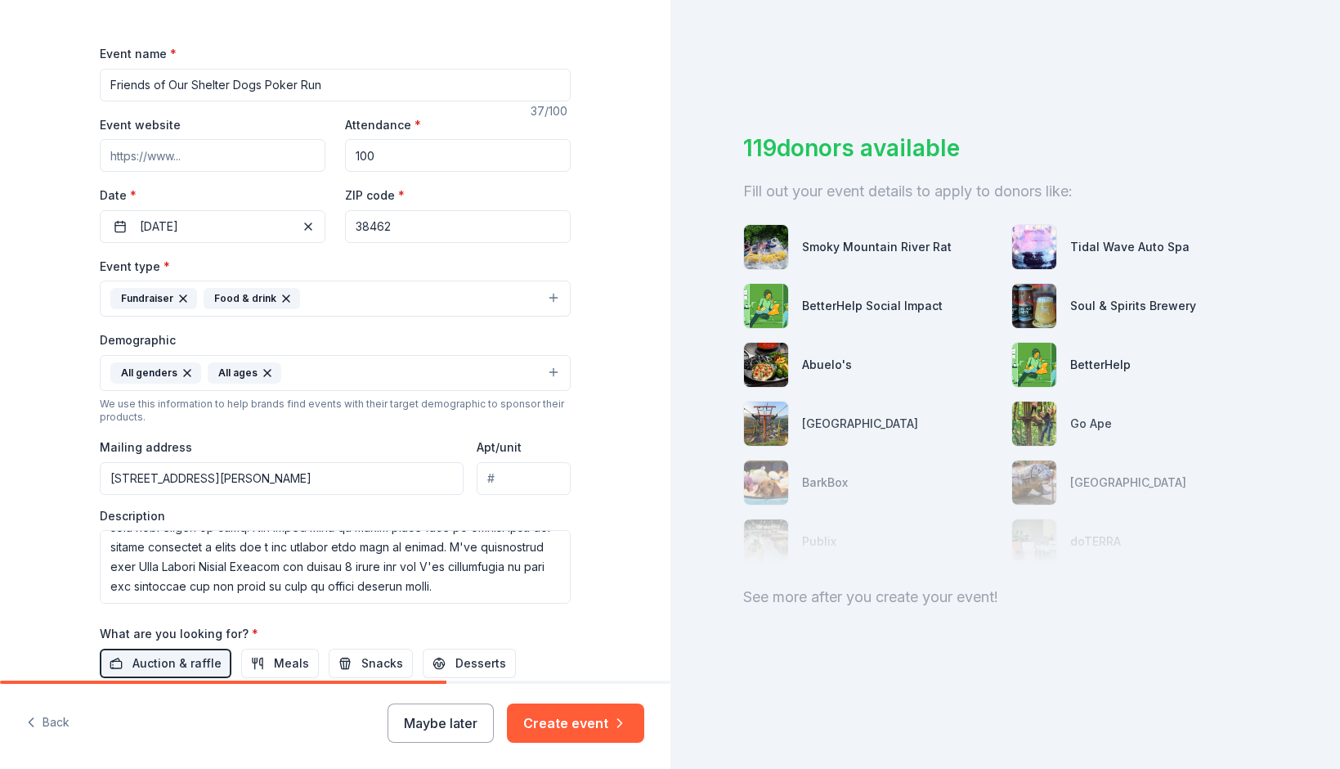
click at [149, 163] on input "Event website" at bounding box center [213, 155] width 226 height 33
paste input "https://www.facebook.com/highforesthumane"
type input "https://www.facebook.com/highforesthumane"
click at [612, 727] on icon "button" at bounding box center [620, 723] width 16 height 16
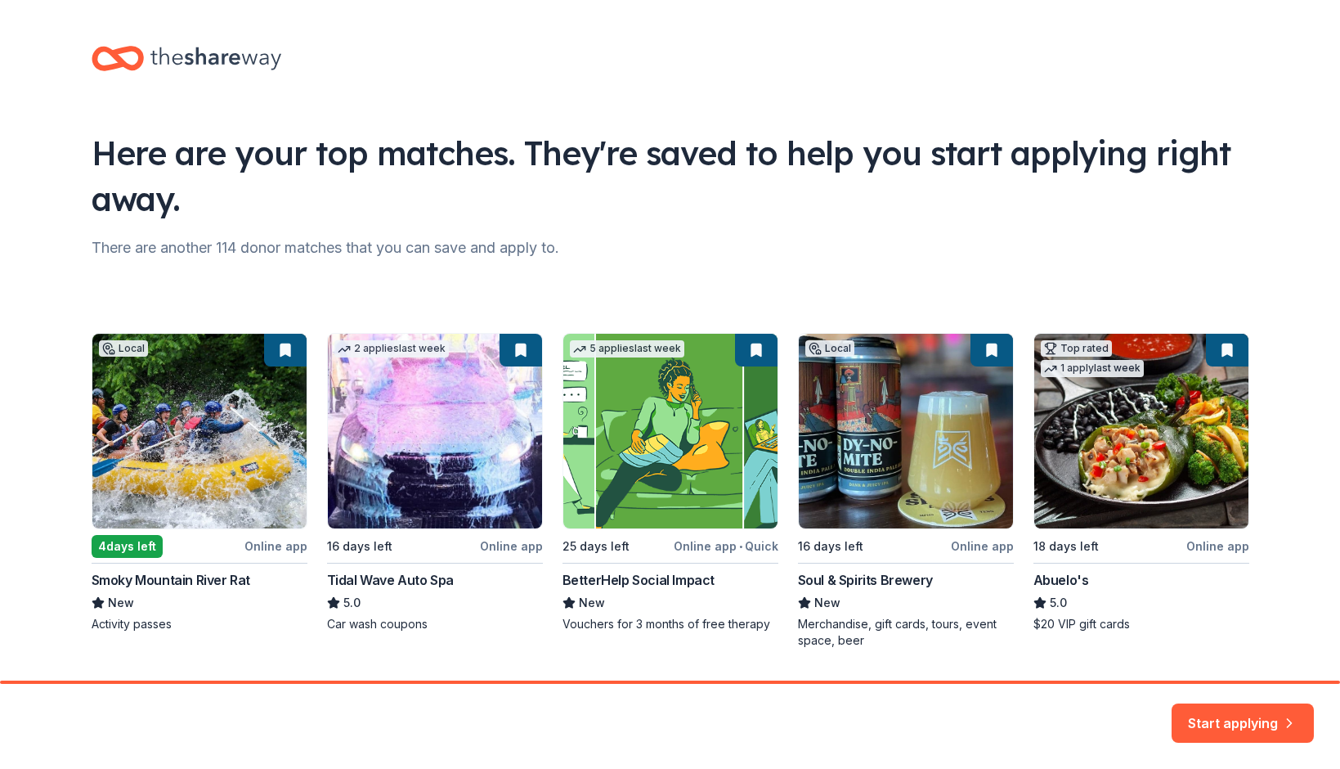
click at [1267, 330] on div "Here are your top matches. They're saved to help you start applying right away.…" at bounding box center [670, 363] width 1210 height 727
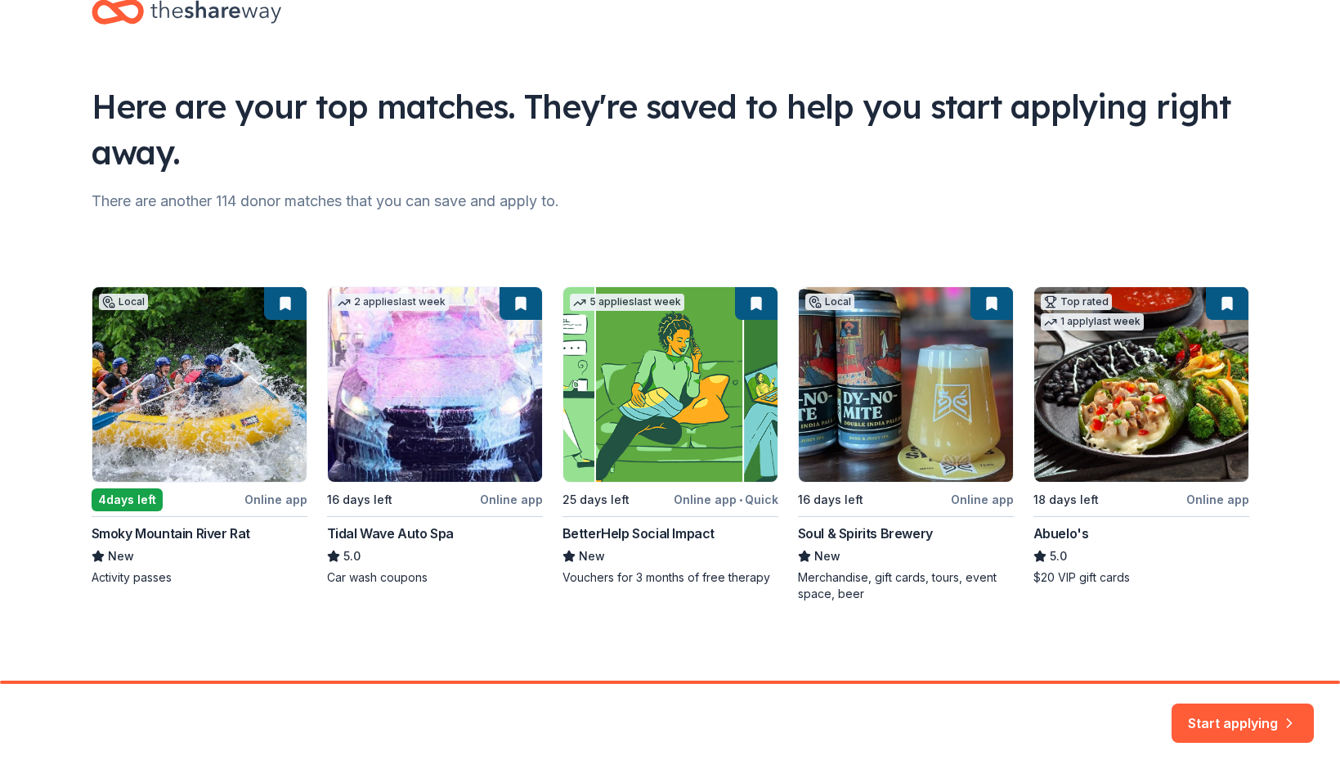
scroll to position [47, 0]
click at [1225, 721] on button "Start applying" at bounding box center [1243, 713] width 142 height 39
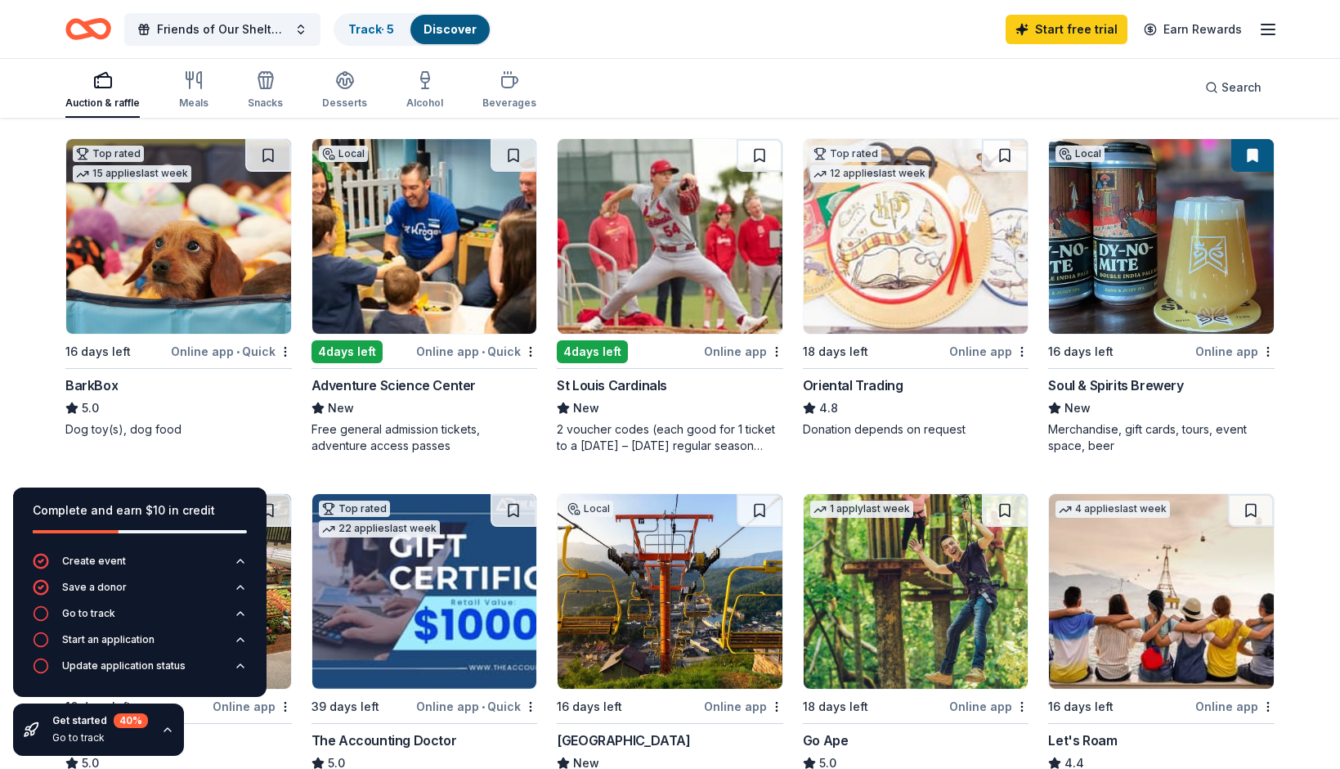
scroll to position [487, 0]
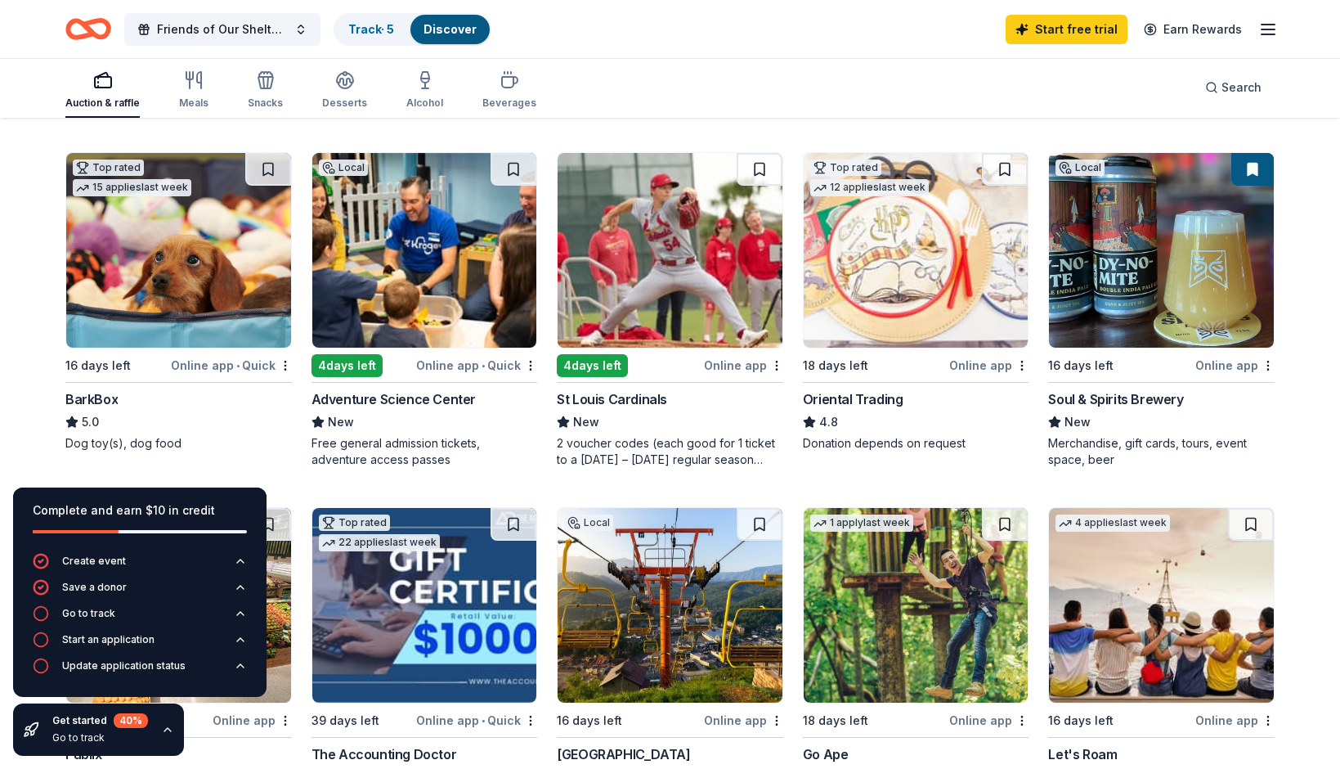
click at [213, 290] on img at bounding box center [178, 250] width 225 height 195
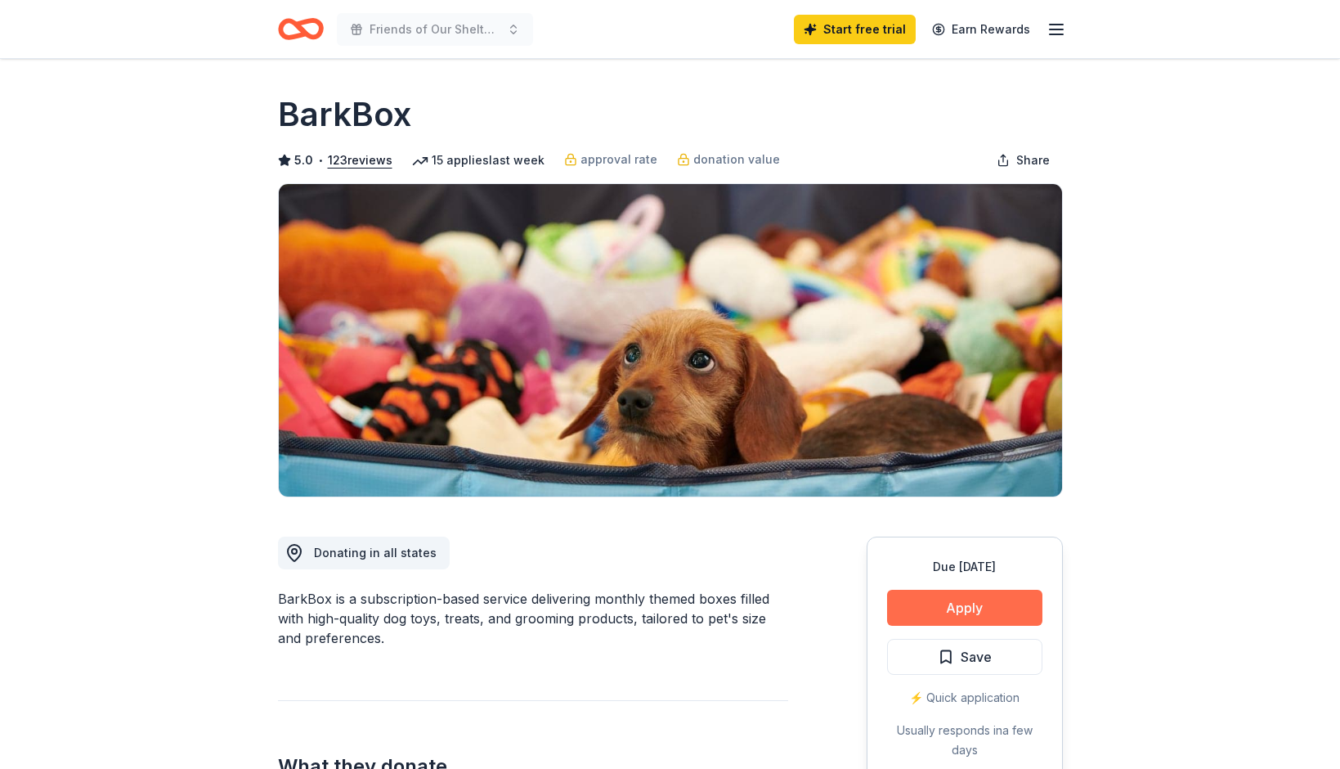
click at [975, 611] on button "Apply" at bounding box center [964, 608] width 155 height 36
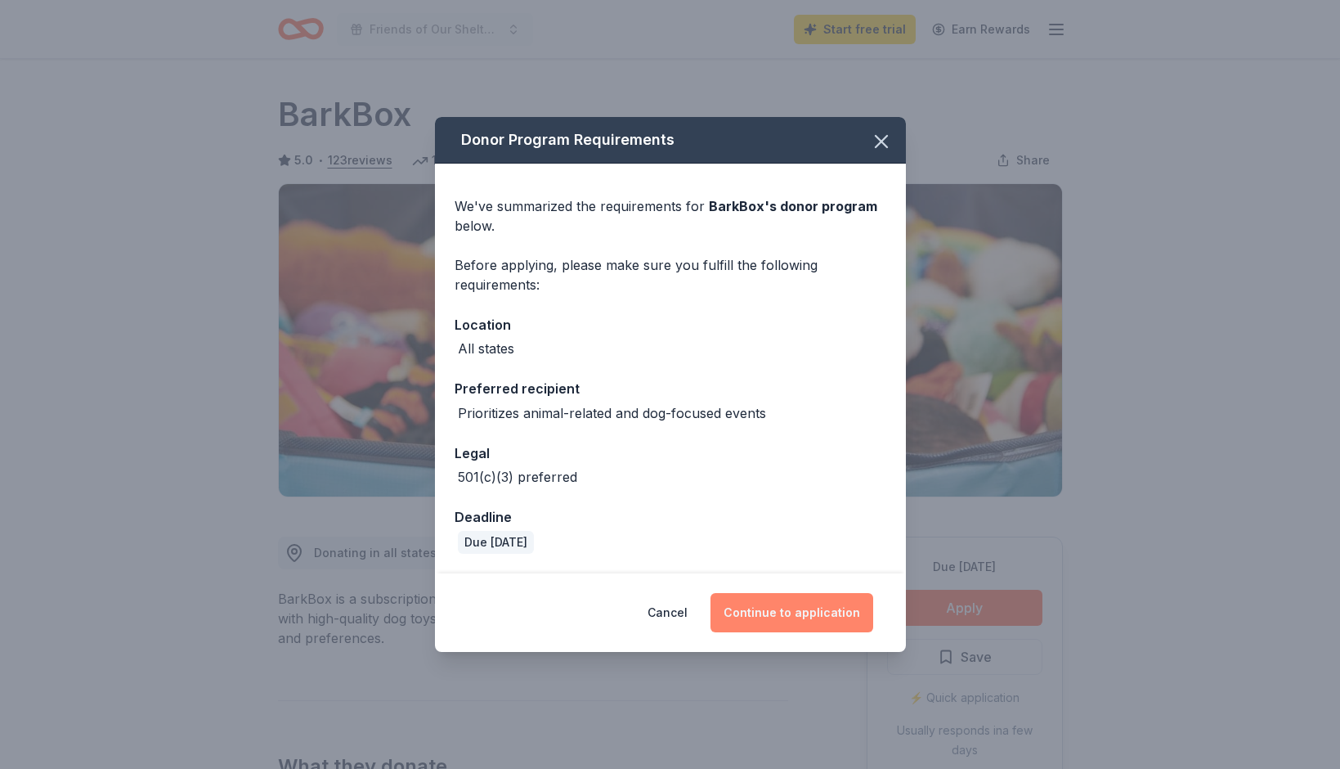
click at [796, 612] on button "Continue to application" at bounding box center [792, 612] width 163 height 39
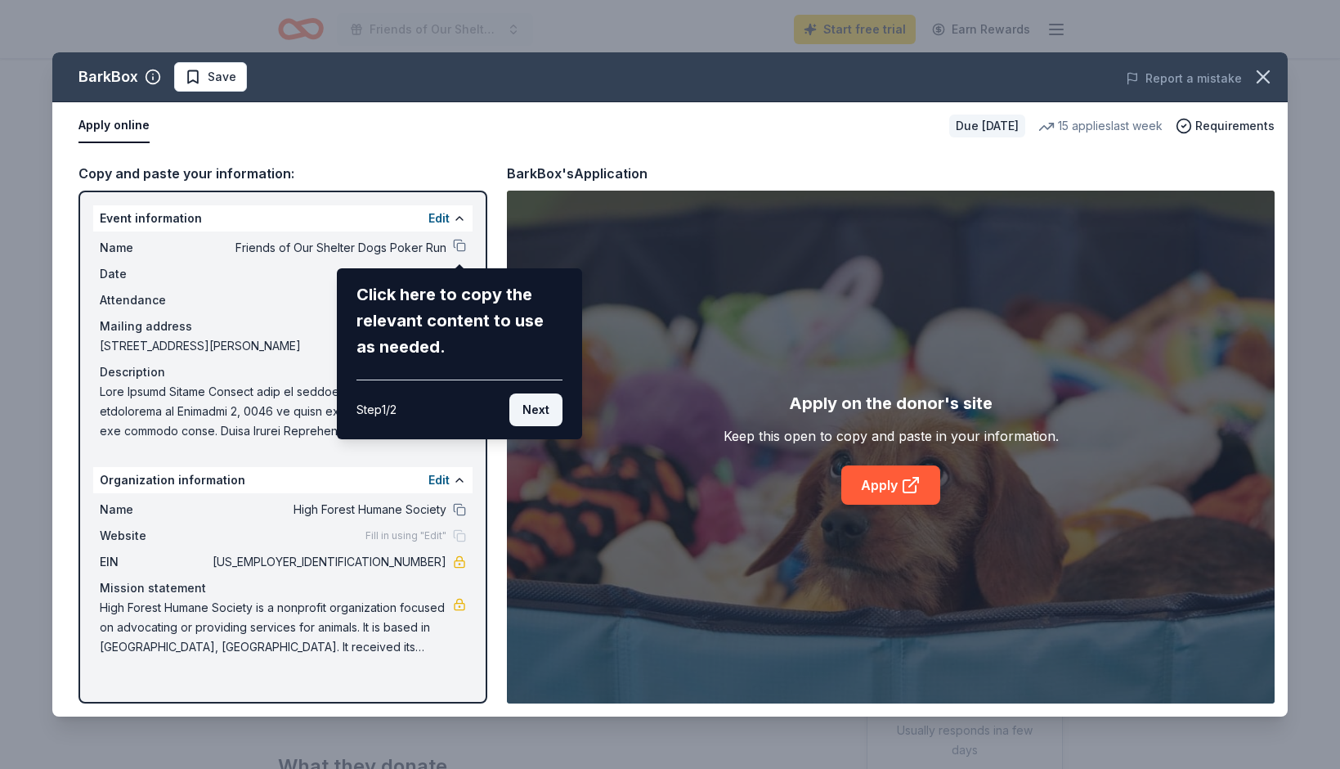
click at [539, 406] on button "Next" at bounding box center [535, 409] width 53 height 33
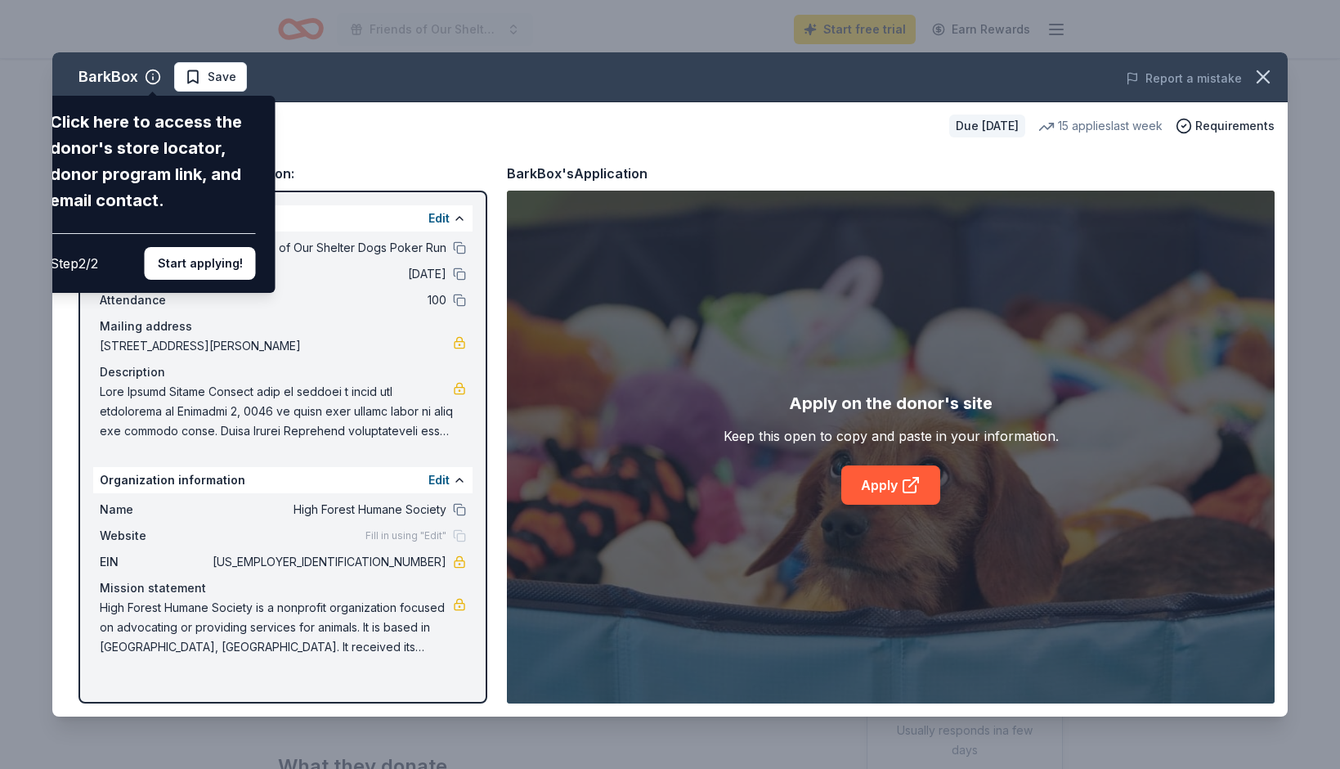
click at [193, 118] on div "Click here to access the donor's store locator, donor program link, and email c…" at bounding box center [153, 161] width 206 height 105
click at [184, 247] on button "Start applying!" at bounding box center [200, 263] width 111 height 33
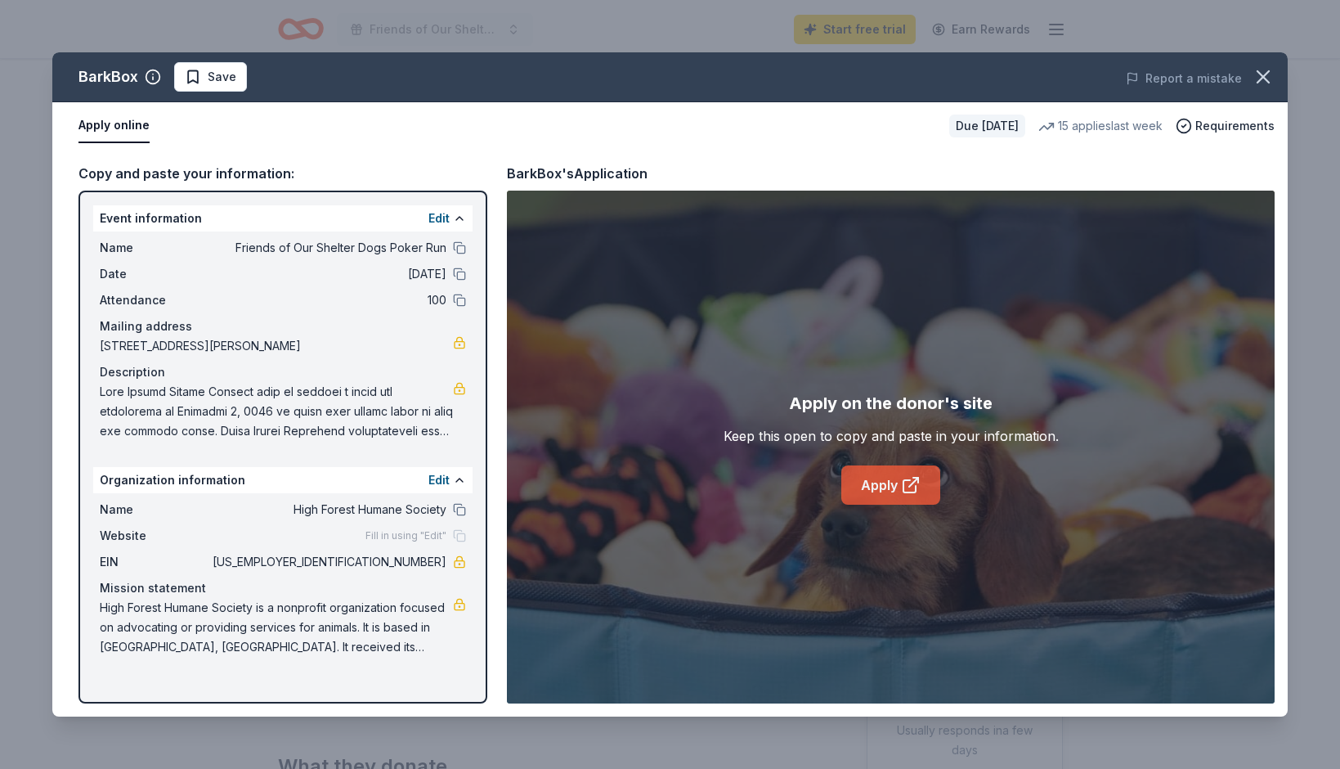
click at [903, 486] on icon at bounding box center [909, 486] width 12 height 12
click at [303, 426] on span at bounding box center [276, 411] width 353 height 59
drag, startPoint x: 101, startPoint y: 395, endPoint x: 437, endPoint y: 449, distance: 340.3
click at [437, 449] on div "Event information Edit Name Friends of Our Shelter Dogs Poker Run Date 11/08/25…" at bounding box center [282, 447] width 409 height 513
click at [460, 245] on button at bounding box center [459, 247] width 13 height 13
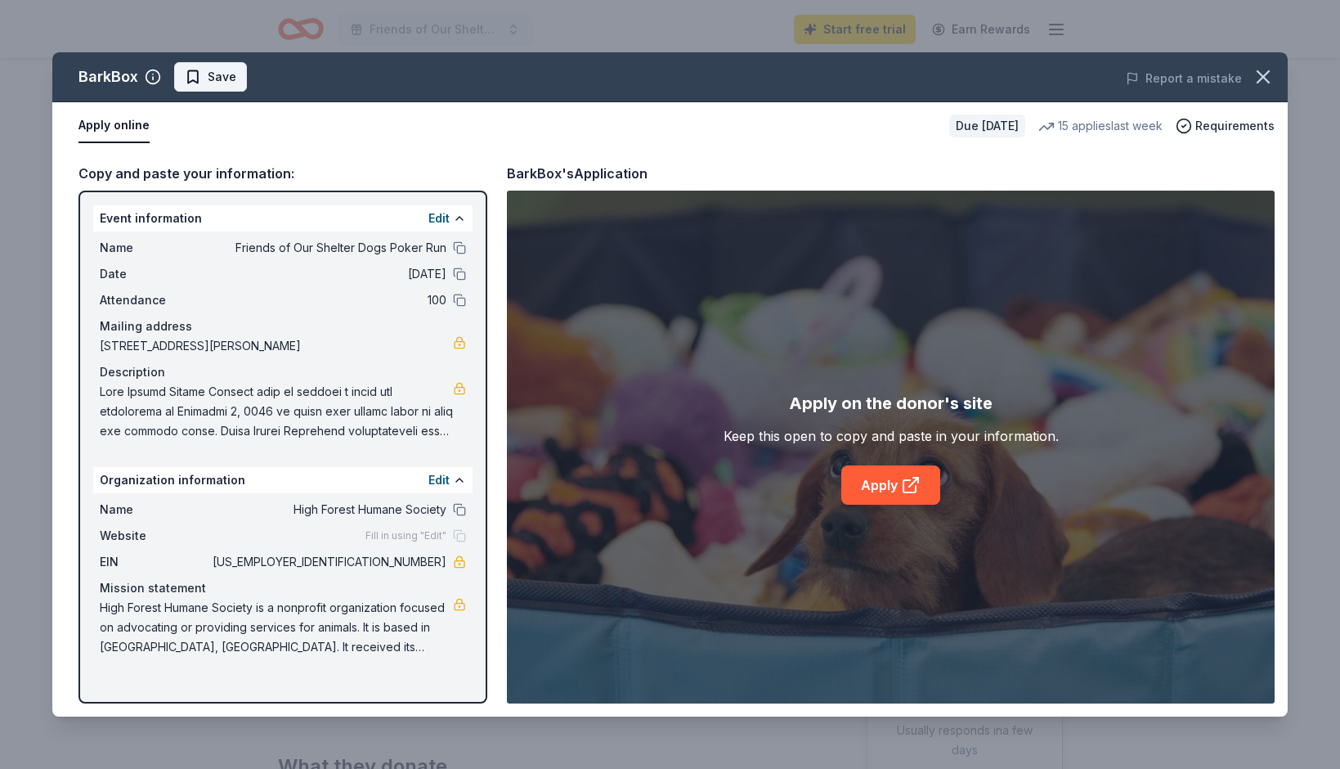
click at [198, 83] on span "Save" at bounding box center [211, 77] width 52 height 20
click at [1266, 71] on icon "button" at bounding box center [1263, 76] width 23 height 23
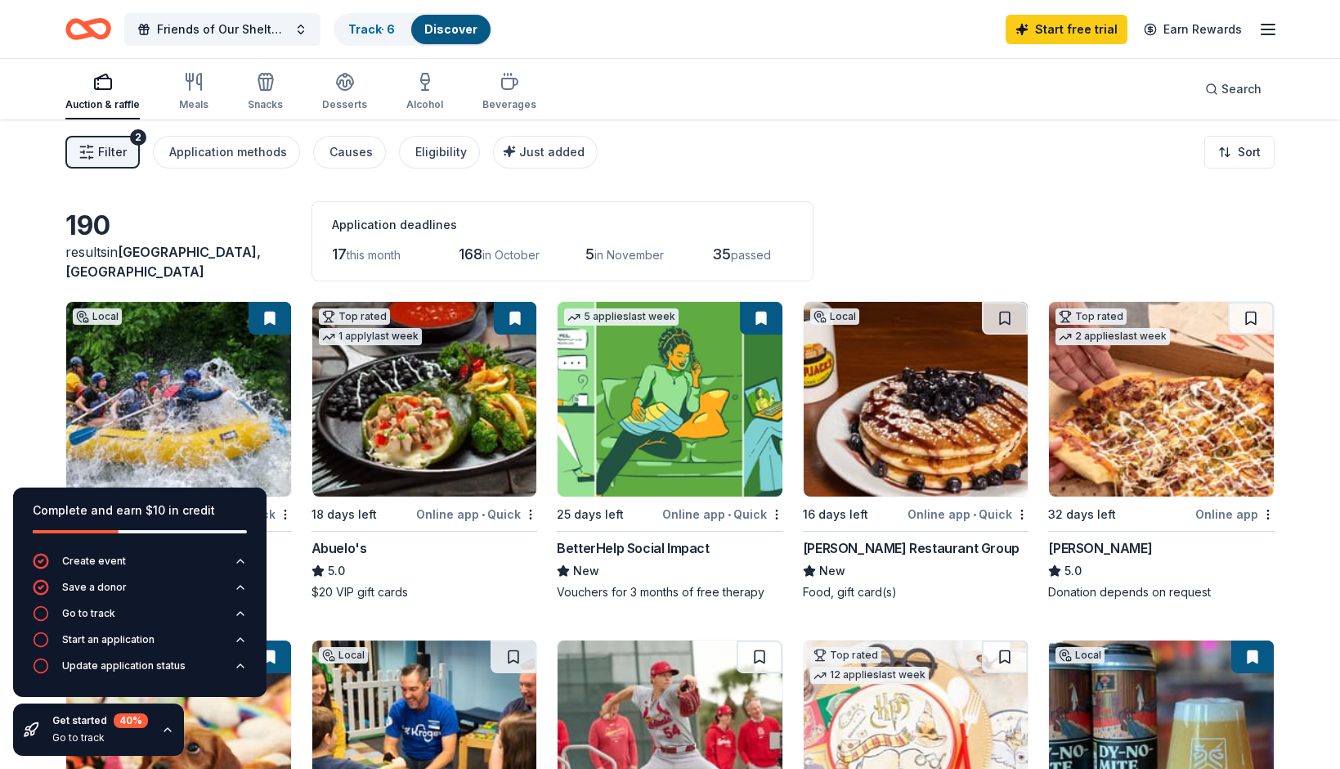
scroll to position [487, 0]
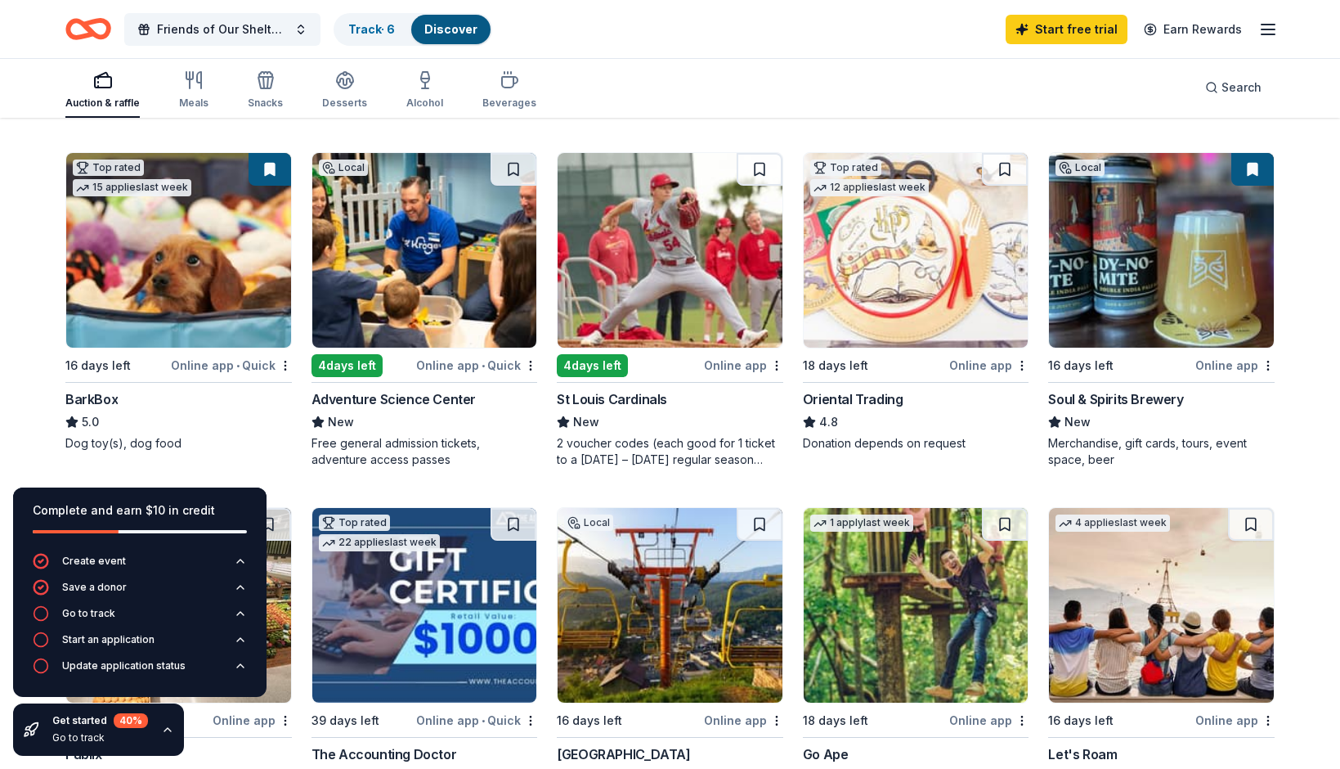
click at [436, 321] on img at bounding box center [424, 250] width 225 height 195
click at [1305, 270] on div "190 results in [GEOGRAPHIC_DATA], [GEOGRAPHIC_DATA] Application deadlines 17 th…" at bounding box center [670, 752] width 1340 height 2240
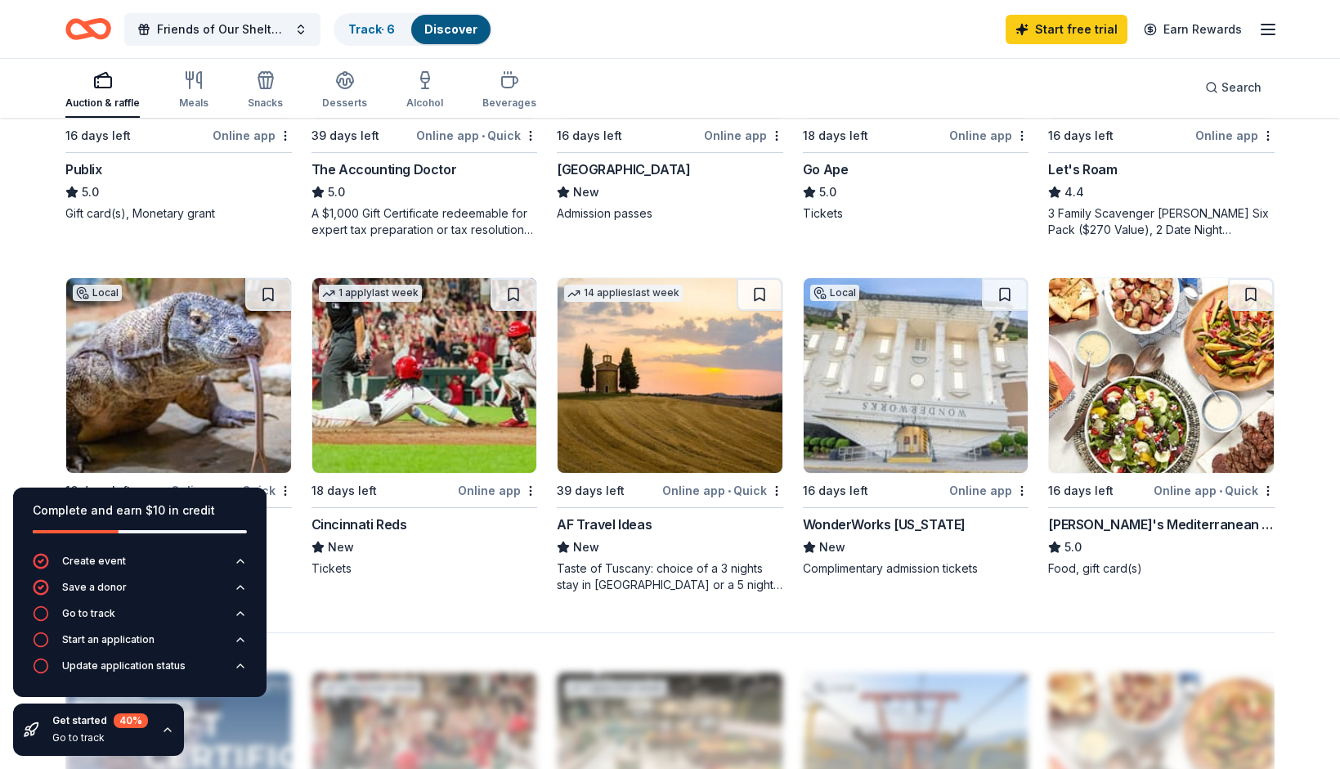
scroll to position [1073, 0]
click at [660, 397] on img at bounding box center [670, 374] width 225 height 195
click at [1291, 224] on div "190 results in Hohenwald, TN Application deadlines 17 this month 168 in October…" at bounding box center [670, 167] width 1340 height 2240
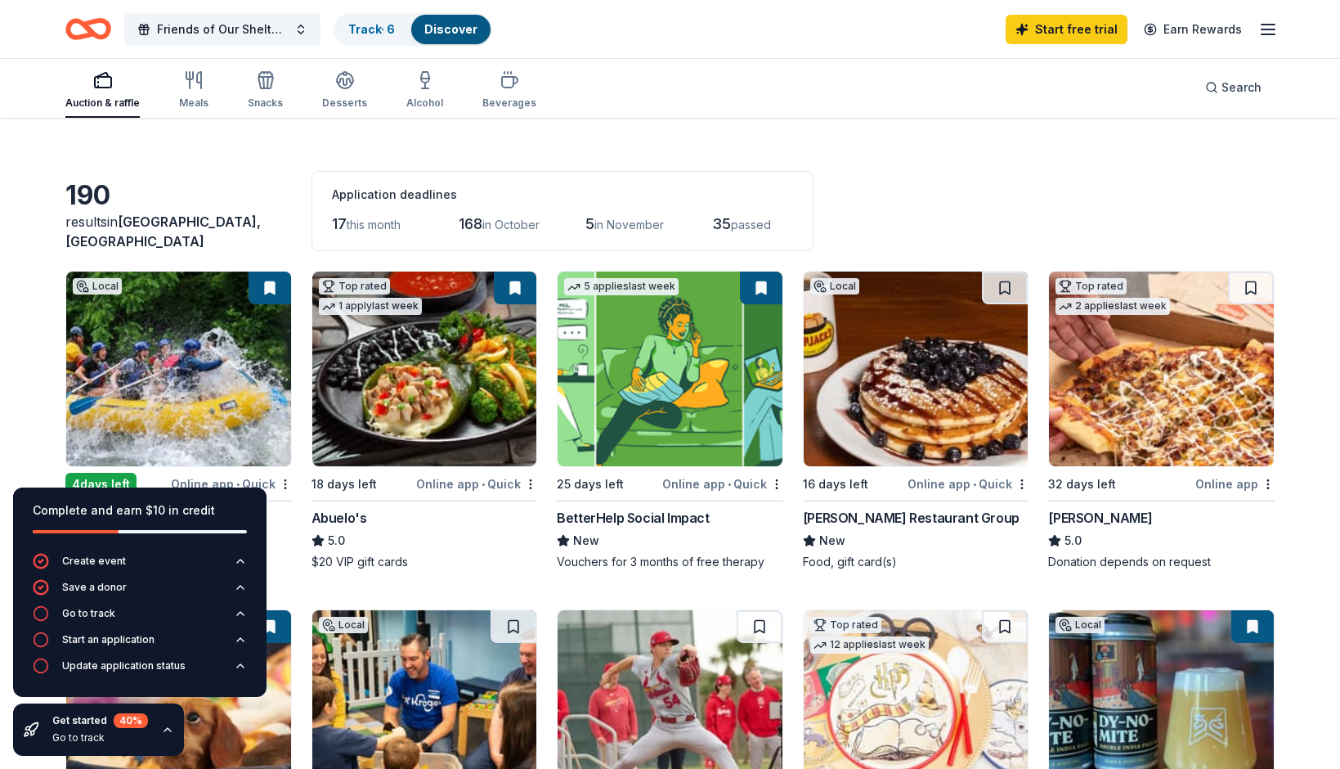
scroll to position [150, 0]
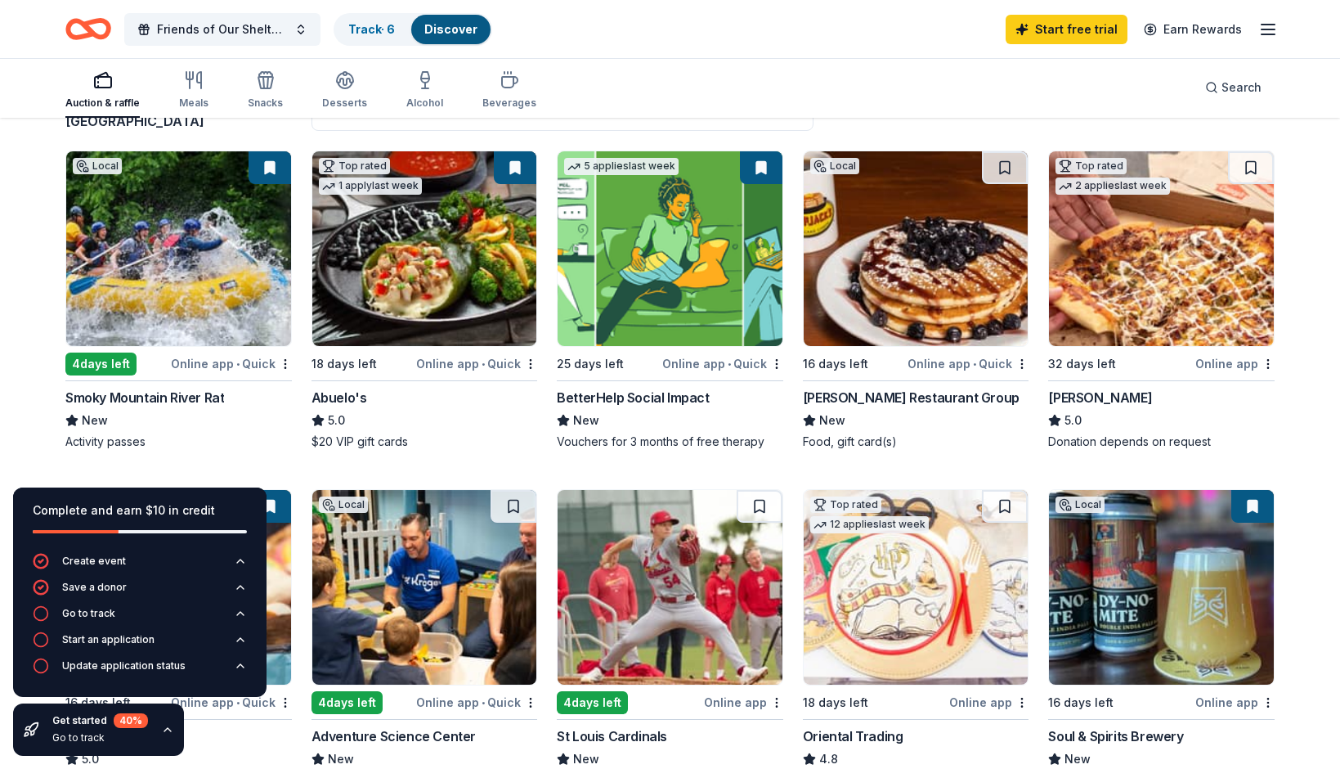
click at [1178, 289] on img at bounding box center [1161, 248] width 225 height 195
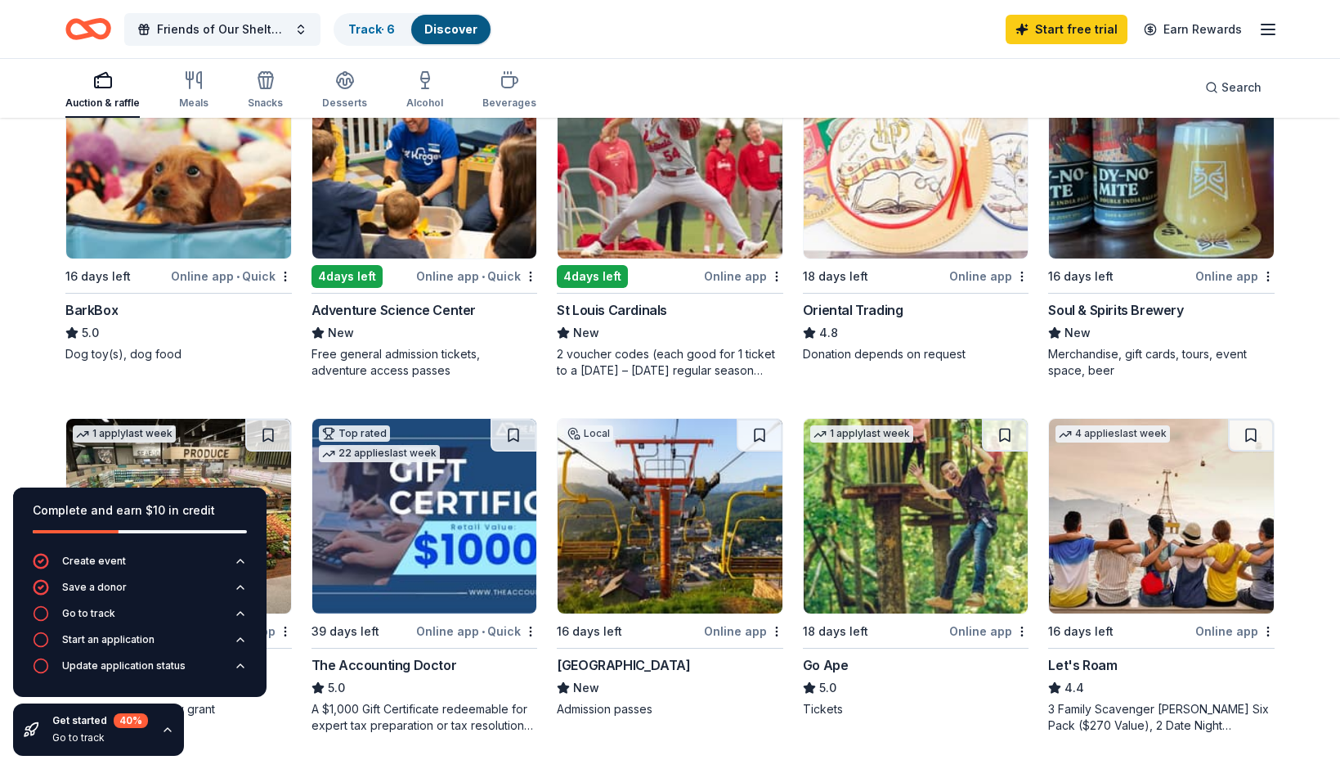
scroll to position [583, 0]
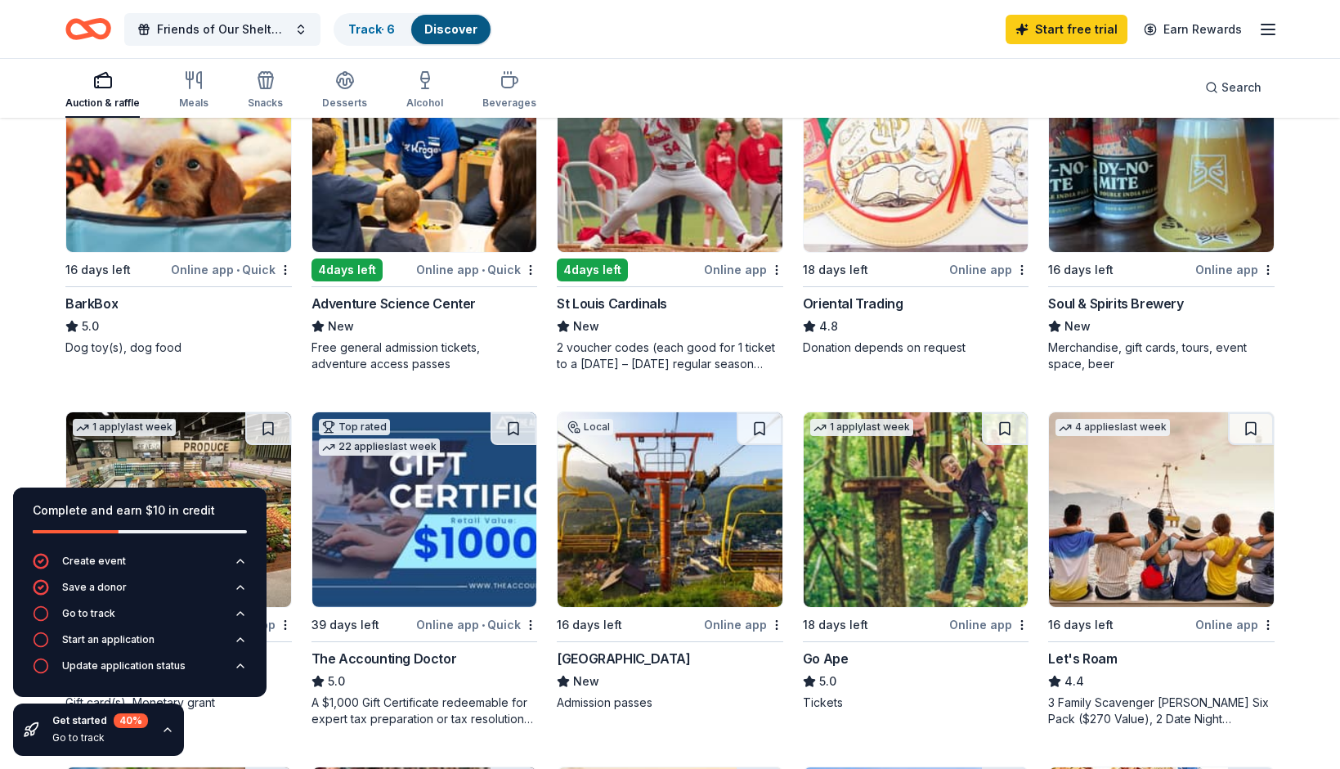
click at [909, 201] on img at bounding box center [916, 154] width 225 height 195
click at [1299, 365] on div "190 results in Hohenwald, TN Application deadlines 17 this month 168 in October…" at bounding box center [670, 656] width 1340 height 2240
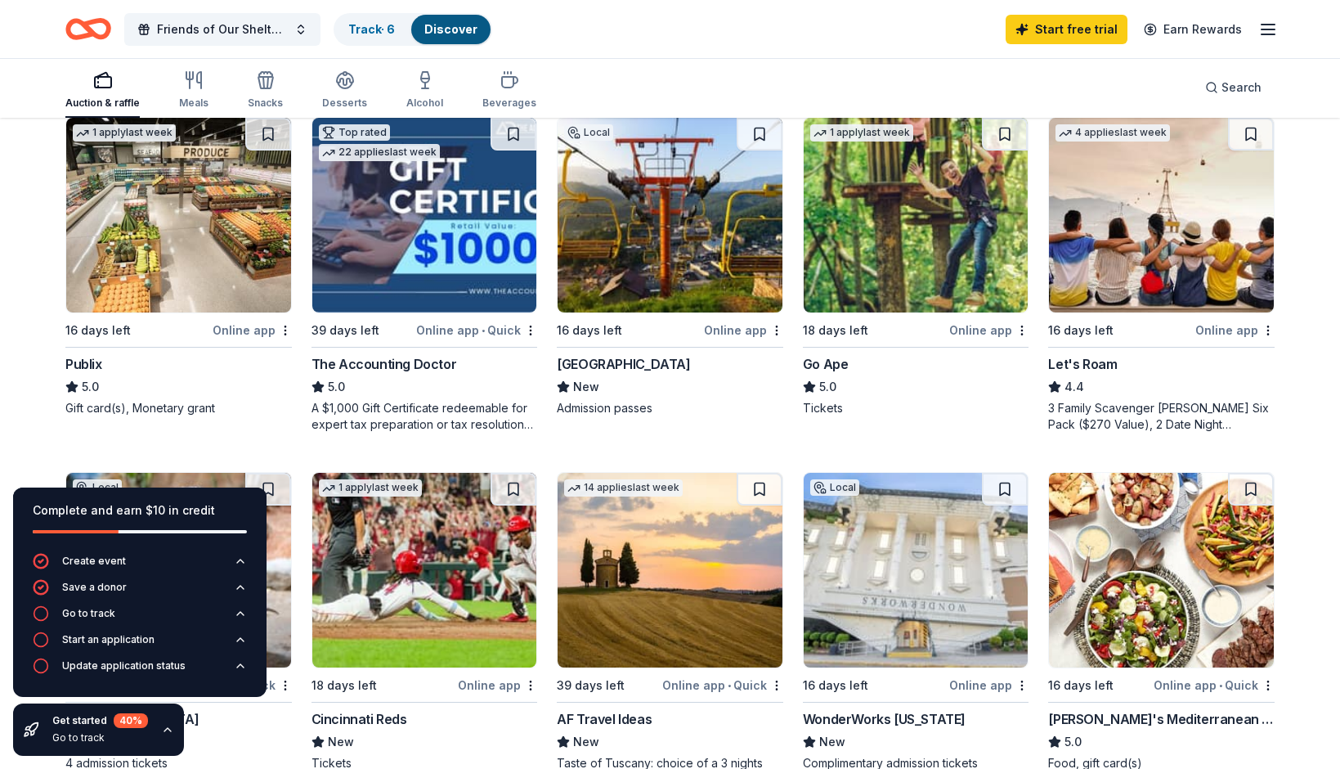
scroll to position [900, 0]
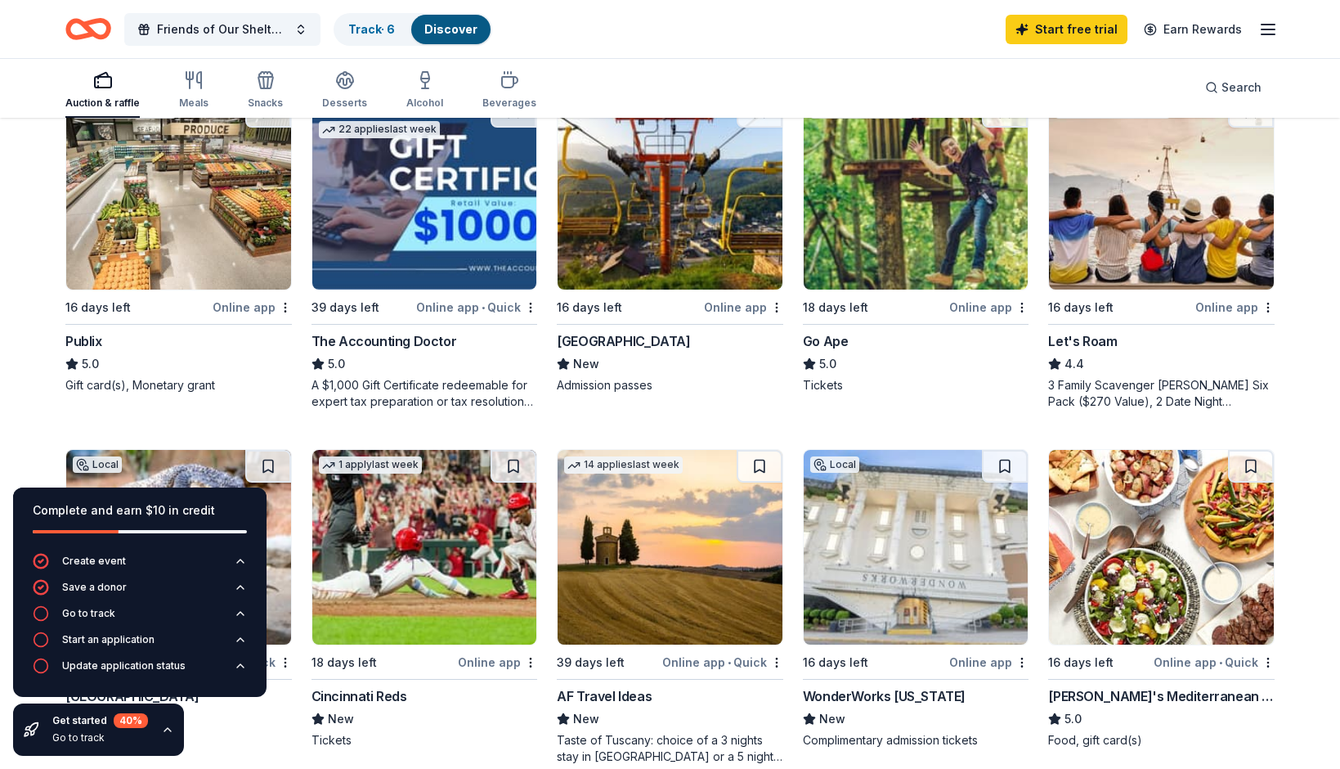
click at [253, 262] on img at bounding box center [178, 192] width 225 height 195
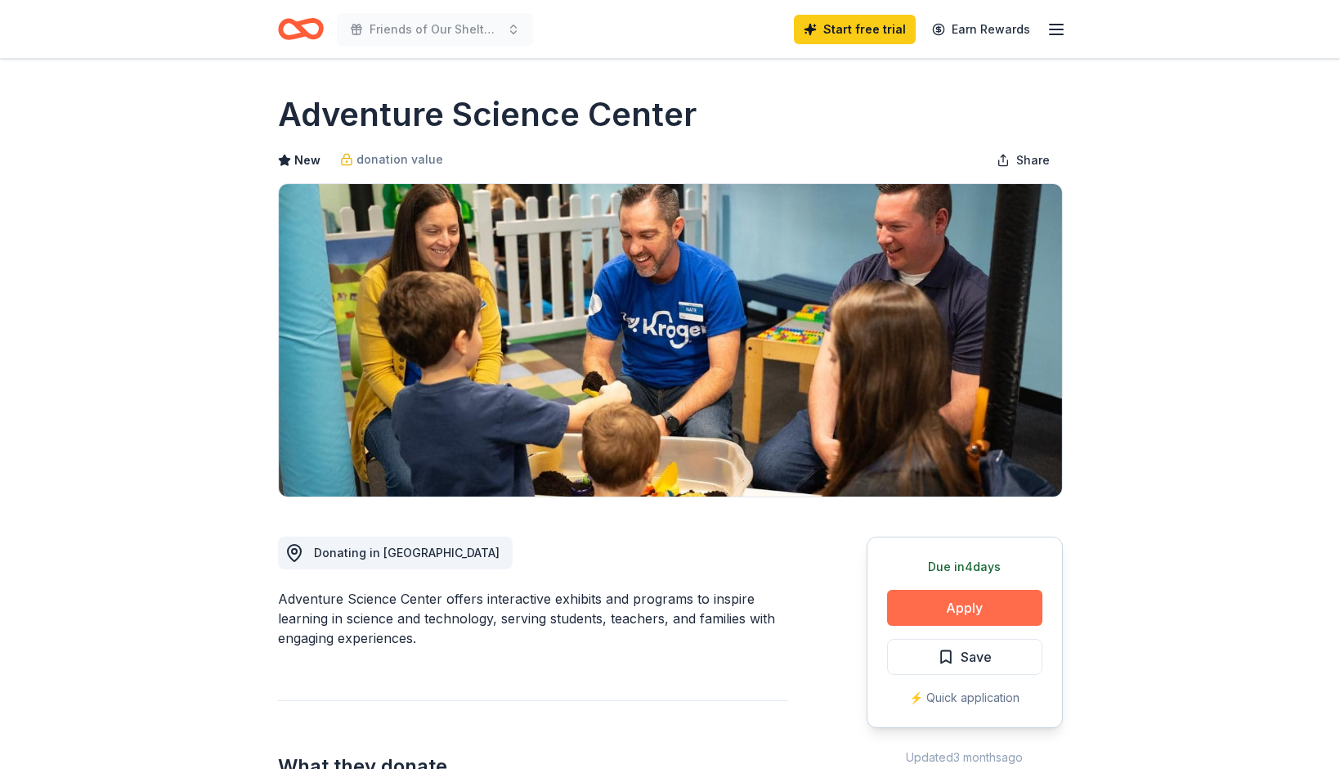
click at [971, 596] on button "Apply" at bounding box center [964, 608] width 155 height 36
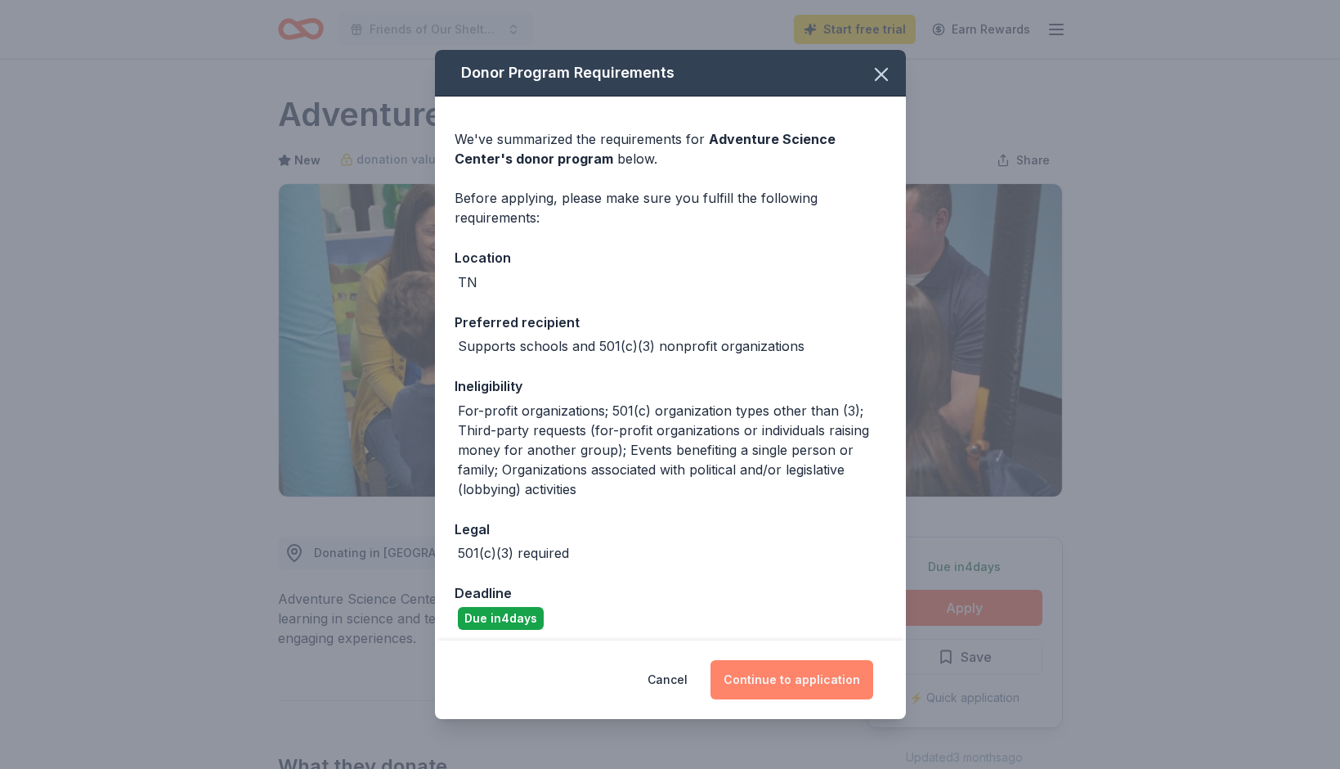
click at [771, 675] on button "Continue to application" at bounding box center [792, 679] width 163 height 39
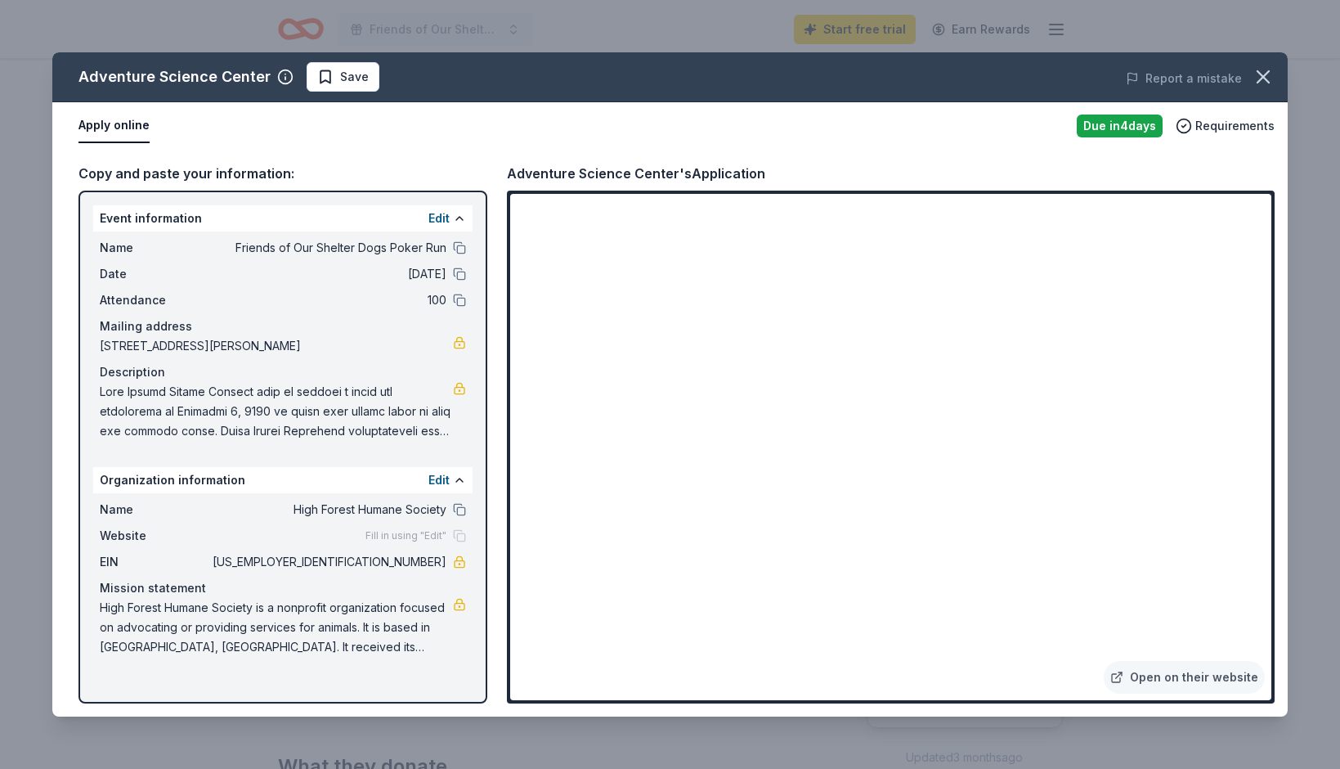
click at [1279, 640] on div "Copy and paste your information: Event information Edit Name Friends of Our She…" at bounding box center [669, 433] width 1235 height 567
click at [1208, 675] on link "Open on their website" at bounding box center [1184, 677] width 161 height 33
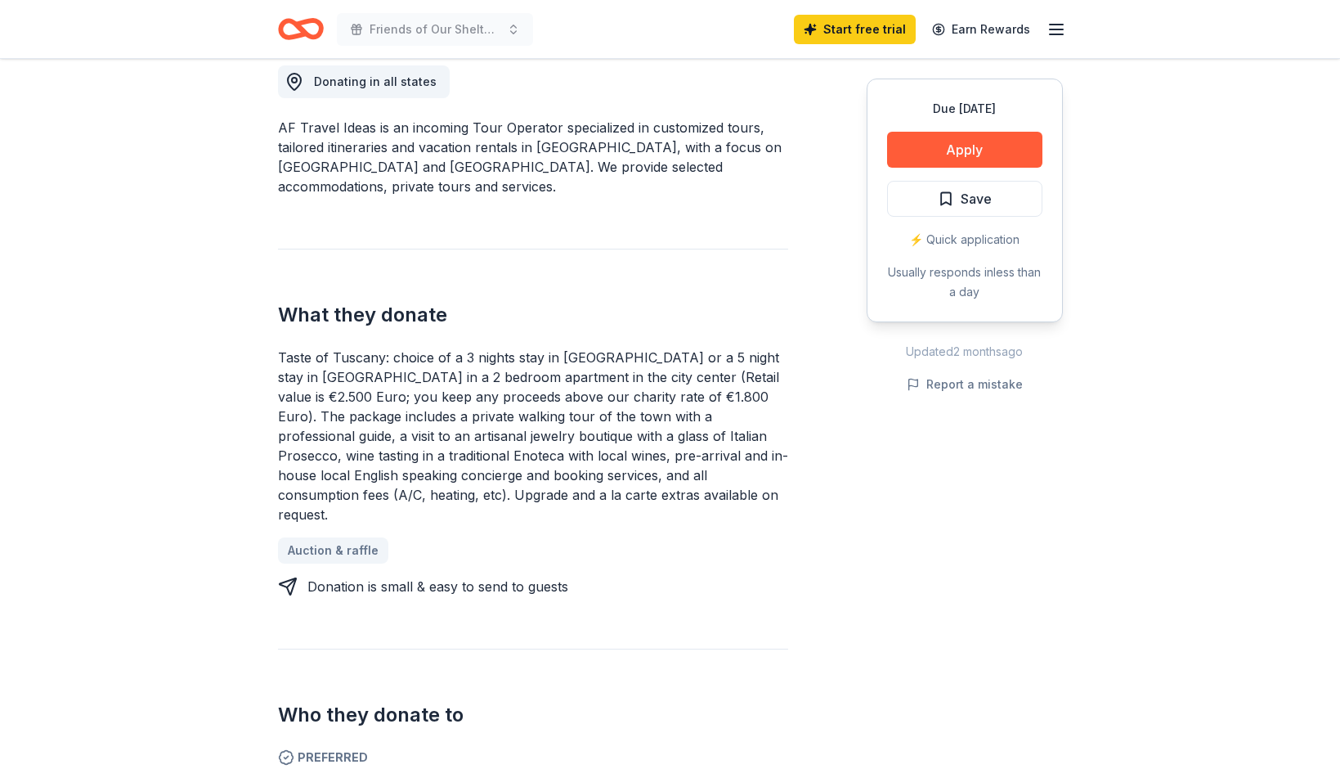
scroll to position [449, 0]
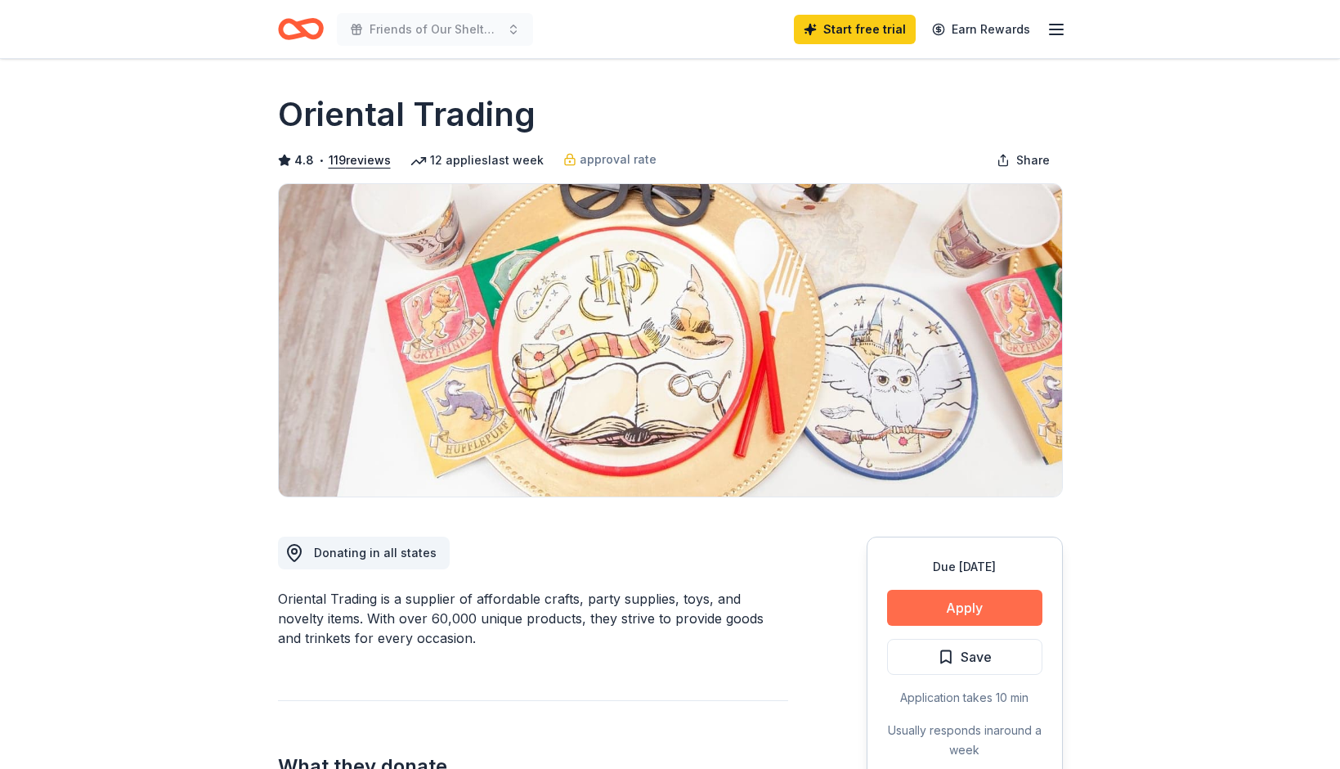
click at [965, 607] on button "Apply" at bounding box center [964, 608] width 155 height 36
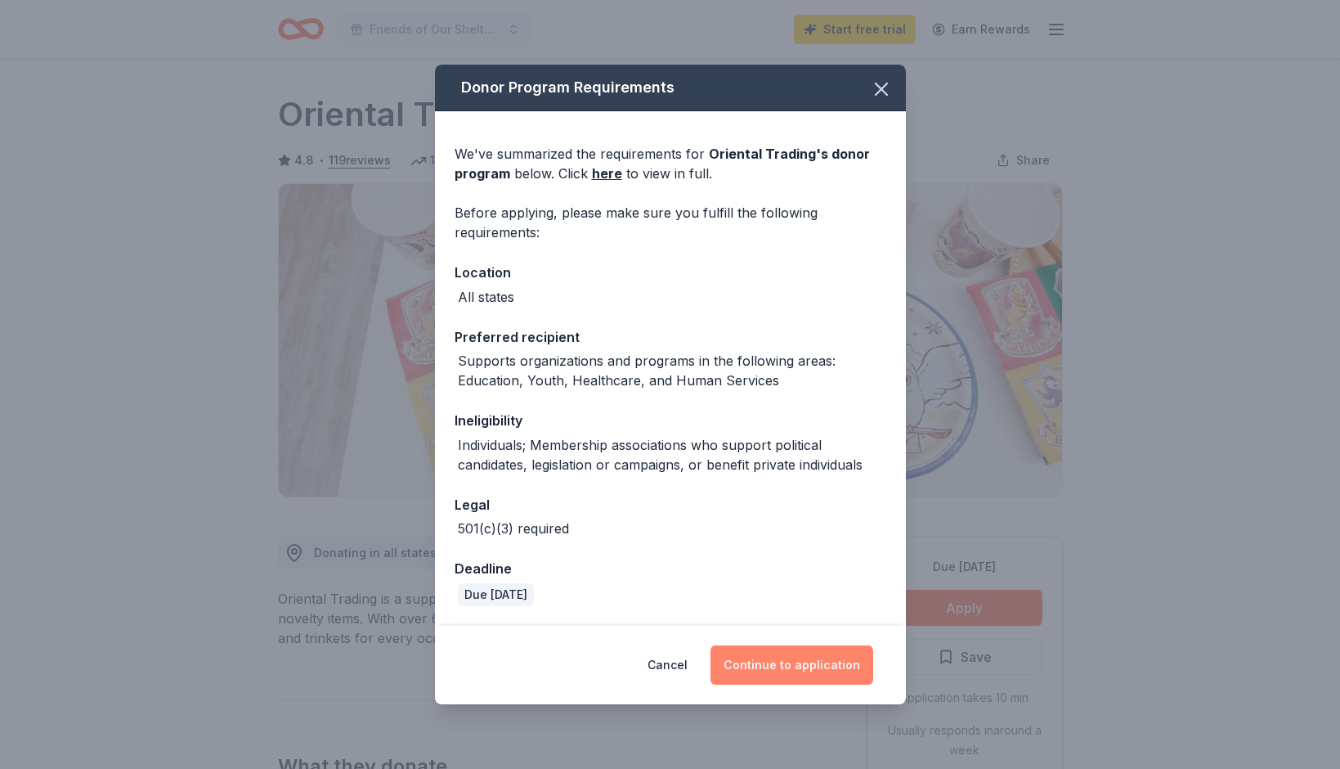
click at [760, 671] on button "Continue to application" at bounding box center [792, 664] width 163 height 39
